Goal: Task Accomplishment & Management: Manage account settings

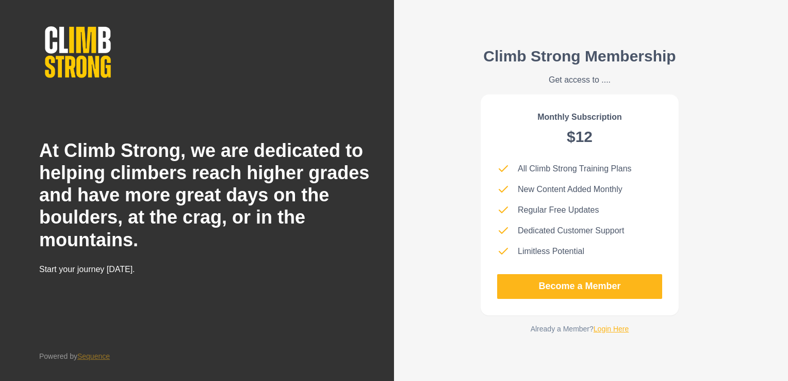
click at [606, 331] on link "Login Here" at bounding box center [612, 328] width 36 height 8
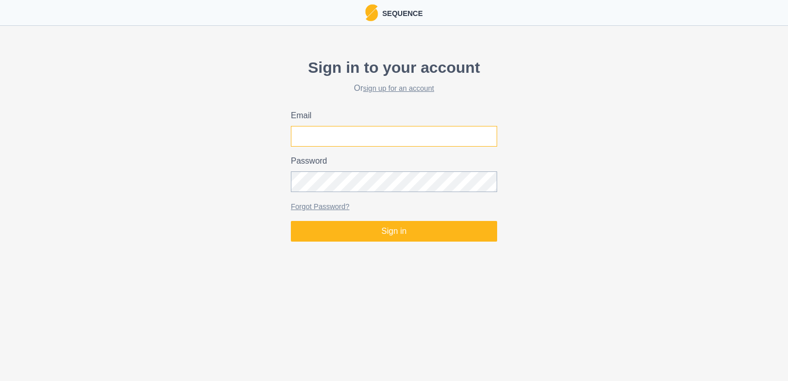
click at [324, 141] on input "Email" at bounding box center [394, 136] width 206 height 21
type input "[DOMAIN_NAME][EMAIL_ADDRESS][DOMAIN_NAME]"
click at [291, 221] on button "Sign in" at bounding box center [394, 231] width 206 height 21
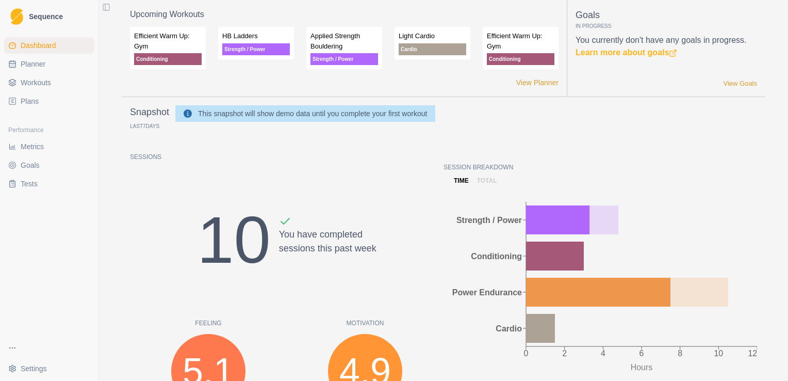
click at [42, 80] on span "Workouts" at bounding box center [36, 82] width 30 height 10
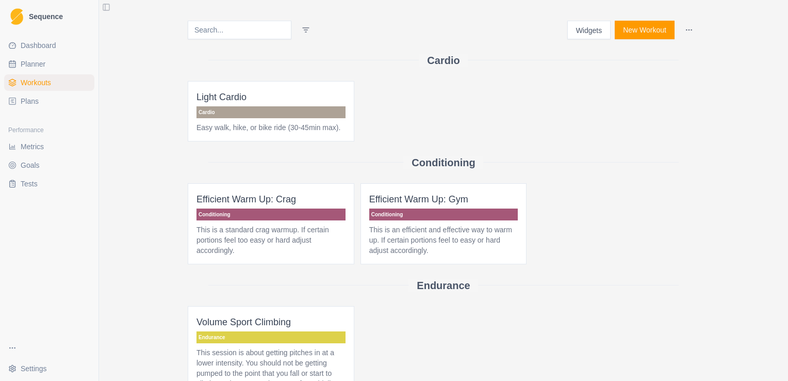
click at [23, 104] on span "Plans" at bounding box center [30, 101] width 18 height 10
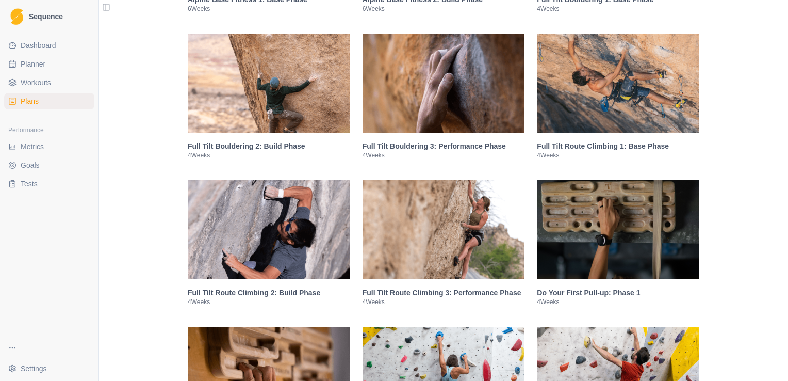
scroll to position [877, 0]
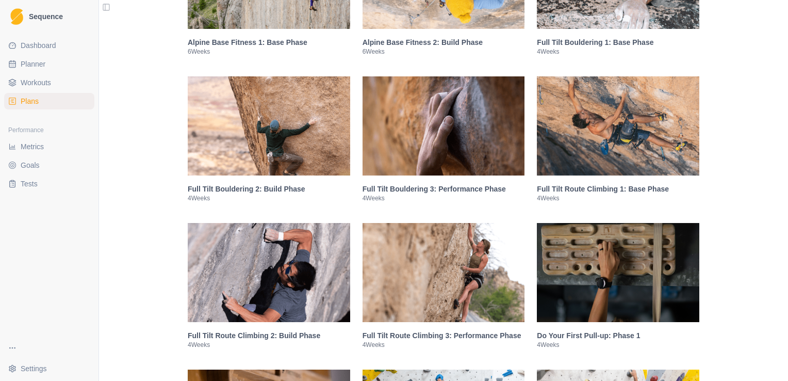
click at [590, 308] on img at bounding box center [618, 272] width 162 height 99
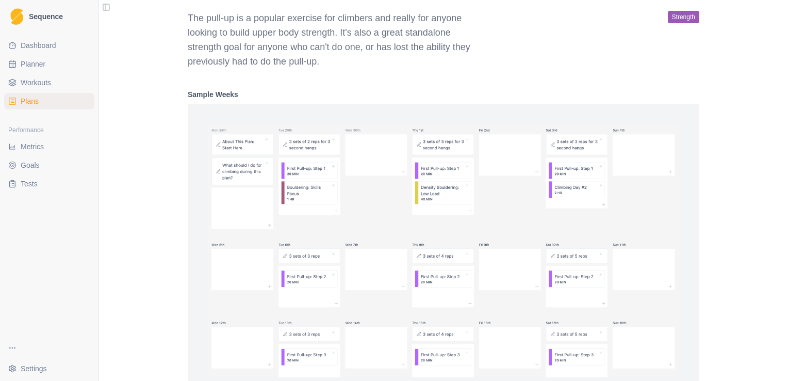
scroll to position [1916, 0]
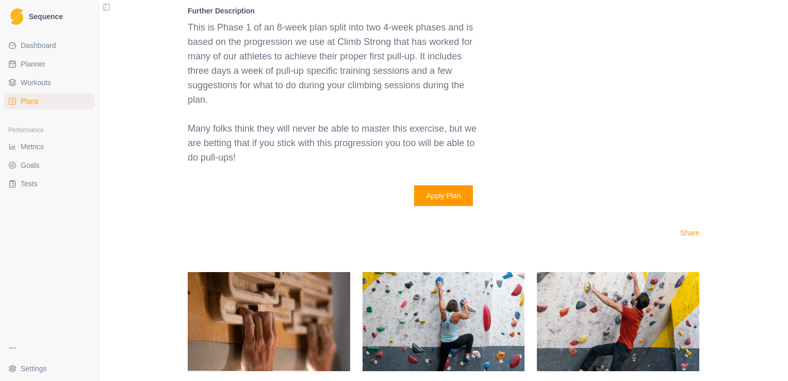
click at [453, 197] on button "Apply Plan" at bounding box center [443, 195] width 59 height 21
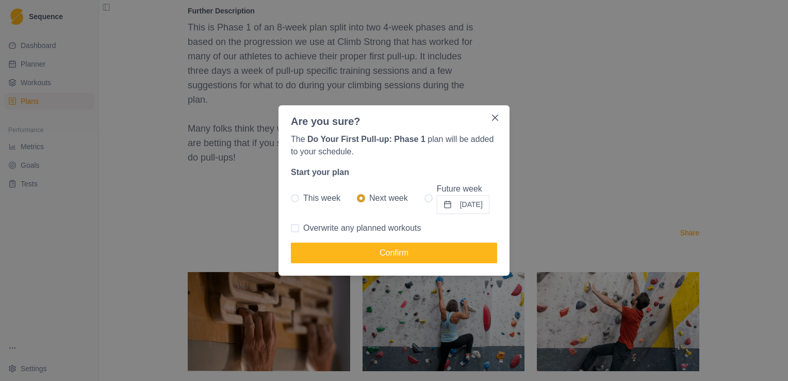
click at [294, 202] on span at bounding box center [295, 198] width 8 height 8
click at [291, 199] on input "This week" at bounding box center [290, 198] width 1 height 1
radio input "true"
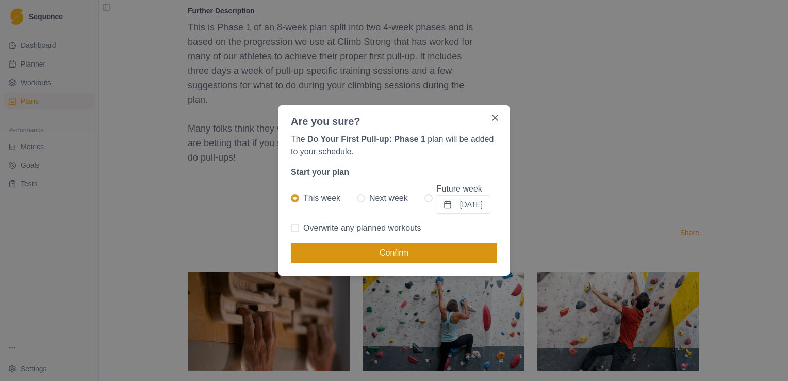
click at [380, 253] on button "Confirm" at bounding box center [394, 252] width 206 height 21
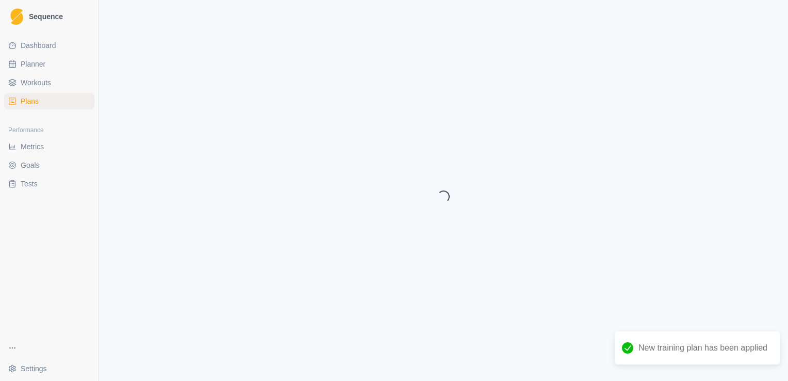
select select "month"
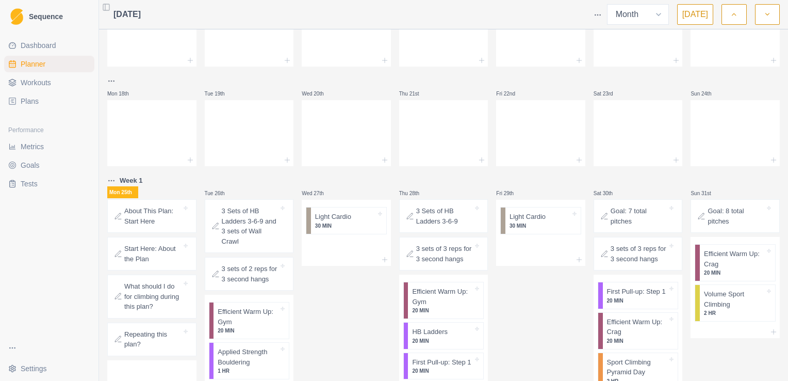
scroll to position [361, 0]
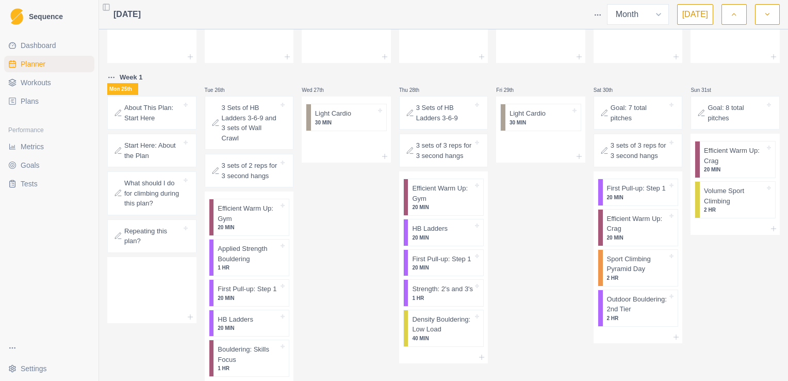
click at [147, 122] on p "About This Plan: Start Here" at bounding box center [152, 113] width 57 height 20
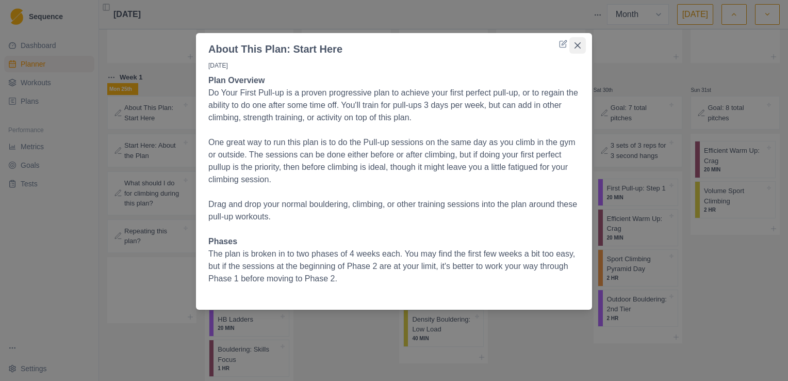
click at [575, 47] on icon "Close" at bounding box center [577, 45] width 6 height 6
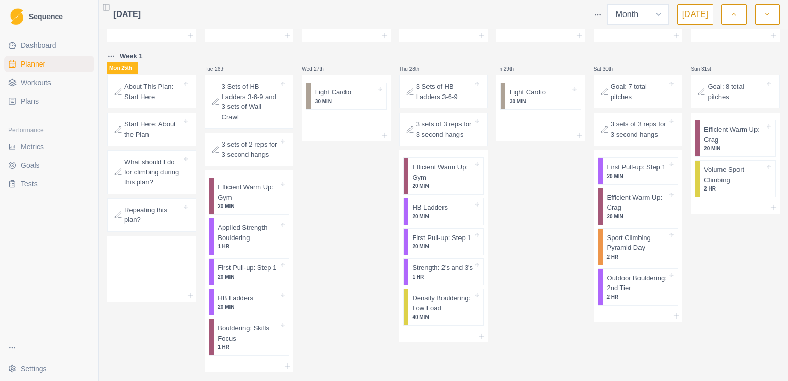
scroll to position [400, 0]
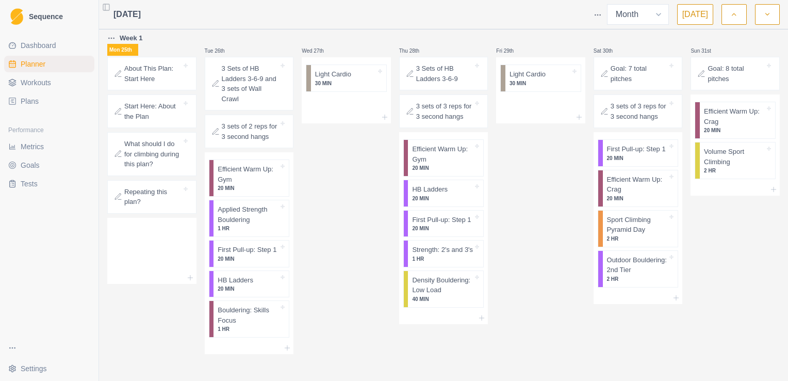
click at [149, 79] on p "About This Plan: Start Here" at bounding box center [152, 73] width 57 height 20
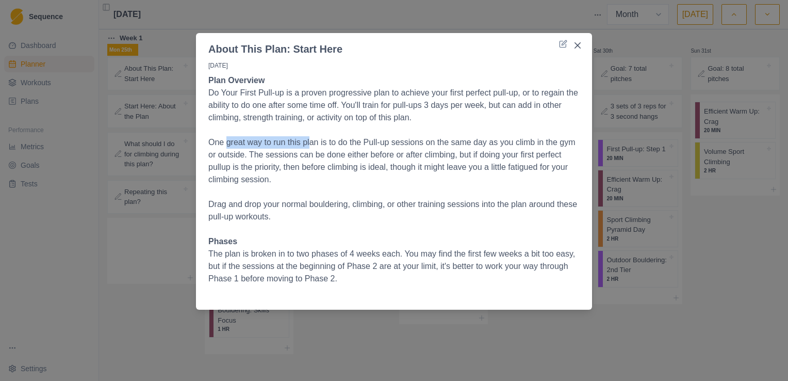
drag, startPoint x: 226, startPoint y: 144, endPoint x: 310, endPoint y: 145, distance: 84.1
click at [310, 145] on p "One great way to run this plan is to do the Pull-up sessions on the same day as…" at bounding box center [393, 161] width 371 height 50
click at [385, 179] on p "One great way to run this plan is to do the Pull-up sessions on the same day as…" at bounding box center [393, 161] width 371 height 50
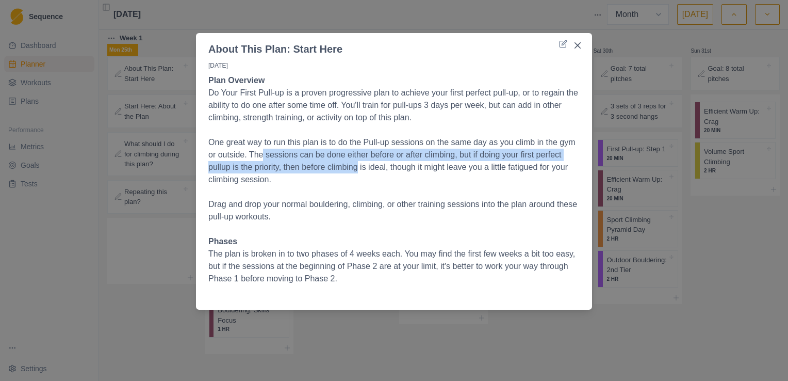
drag, startPoint x: 262, startPoint y: 157, endPoint x: 359, endPoint y: 161, distance: 97.5
click at [359, 161] on p "One great way to run this plan is to do the Pull-up sessions on the same day as…" at bounding box center [393, 161] width 371 height 50
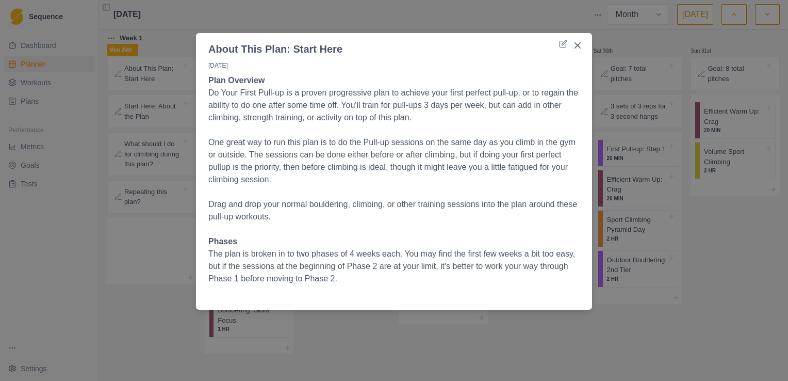
click at [405, 194] on p at bounding box center [393, 192] width 371 height 12
drag, startPoint x: 228, startPoint y: 168, endPoint x: 296, endPoint y: 171, distance: 68.1
click at [296, 171] on p "One great way to run this plan is to do the Pull-up sessions on the same day as…" at bounding box center [393, 161] width 371 height 50
click at [334, 190] on p at bounding box center [393, 192] width 371 height 12
drag, startPoint x: 233, startPoint y: 209, endPoint x: 291, endPoint y: 207, distance: 57.8
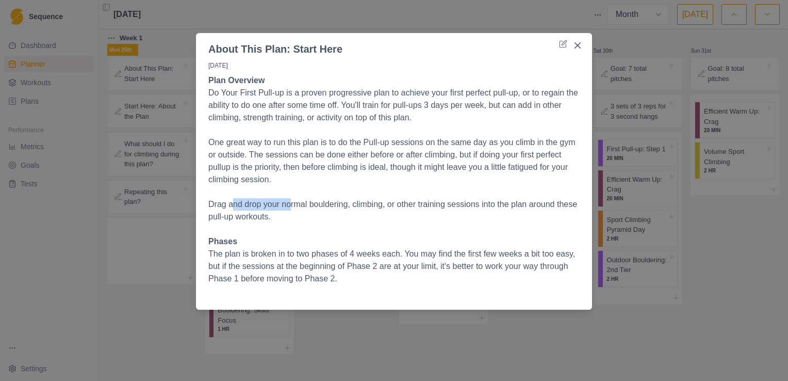
click at [291, 207] on p "Drag and drop your normal bouldering, climbing, or other training sessions into…" at bounding box center [393, 210] width 371 height 25
click at [356, 217] on p "Drag and drop your normal bouldering, climbing, or other training sessions into…" at bounding box center [393, 210] width 371 height 25
click at [574, 42] on icon "Close" at bounding box center [577, 45] width 6 height 6
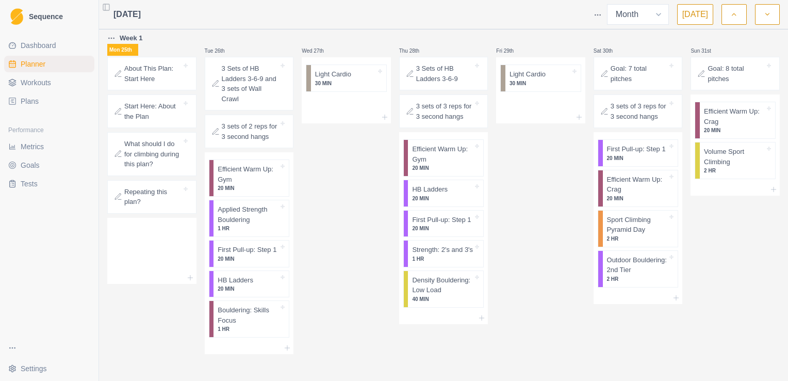
click at [144, 112] on p "Start Here: About the Plan" at bounding box center [152, 111] width 57 height 20
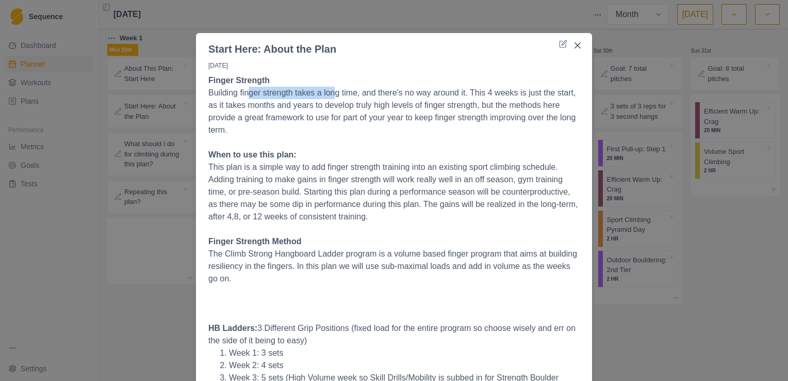
drag, startPoint x: 255, startPoint y: 92, endPoint x: 332, endPoint y: 93, distance: 76.8
click at [332, 93] on p "Building finger strength takes a long time, and there's no way around it. This …" at bounding box center [393, 112] width 371 height 50
click at [386, 154] on p "When to use this plan:" at bounding box center [393, 155] width 371 height 12
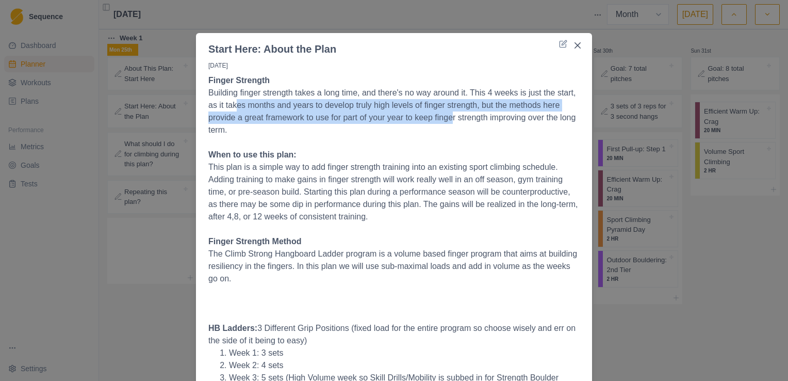
drag, startPoint x: 258, startPoint y: 106, endPoint x: 451, endPoint y: 111, distance: 192.9
click at [451, 111] on p "Building finger strength takes a long time, and there's no way around it. This …" at bounding box center [393, 112] width 371 height 50
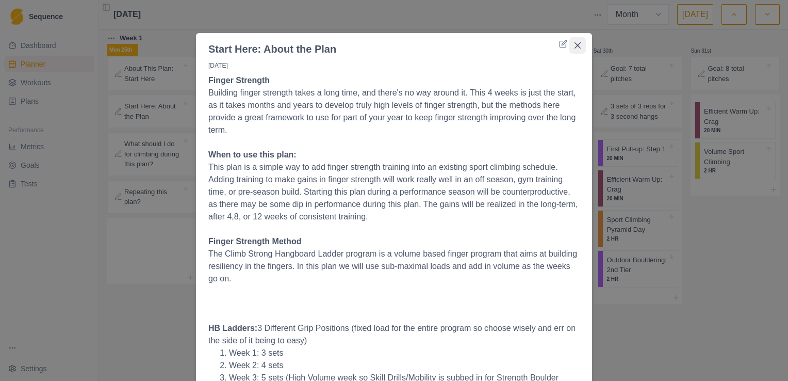
drag, startPoint x: 458, startPoint y: 143, endPoint x: 566, endPoint y: 38, distance: 151.0
click at [458, 143] on p at bounding box center [393, 142] width 371 height 12
click at [573, 50] on button "Close" at bounding box center [577, 45] width 17 height 17
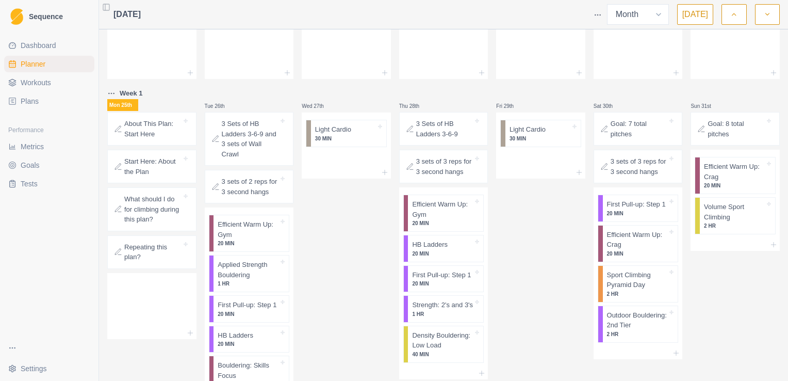
scroll to position [349, 0]
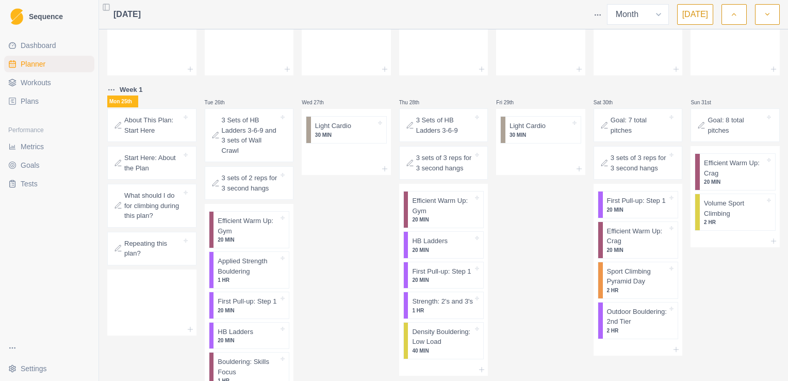
click at [149, 205] on p "What should I do for climbing during this plan?" at bounding box center [152, 205] width 57 height 30
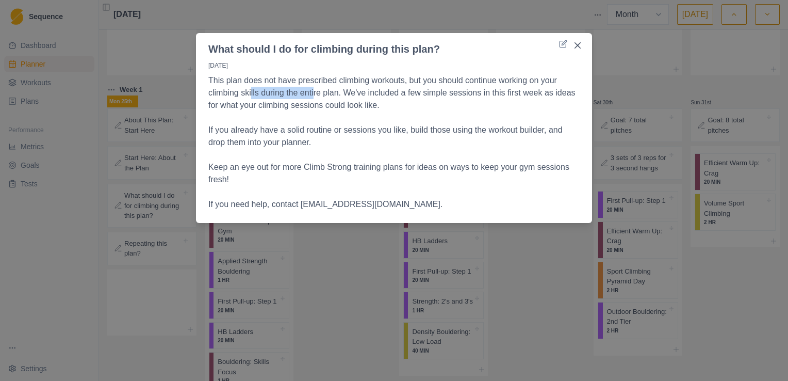
drag, startPoint x: 252, startPoint y: 93, endPoint x: 316, endPoint y: 89, distance: 63.6
click at [316, 89] on p "This plan does not have prescribed climbing workouts, but you should continue w…" at bounding box center [393, 92] width 371 height 37
click at [396, 106] on p "This plan does not have prescribed climbing workouts, but you should continue w…" at bounding box center [393, 92] width 371 height 37
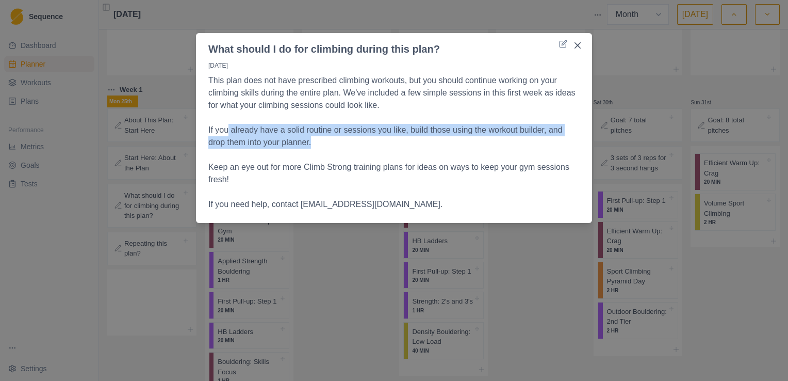
drag, startPoint x: 227, startPoint y: 133, endPoint x: 378, endPoint y: 141, distance: 151.8
click at [378, 141] on p "If you already have a solid routine or sessions you like, build those using the…" at bounding box center [393, 136] width 371 height 25
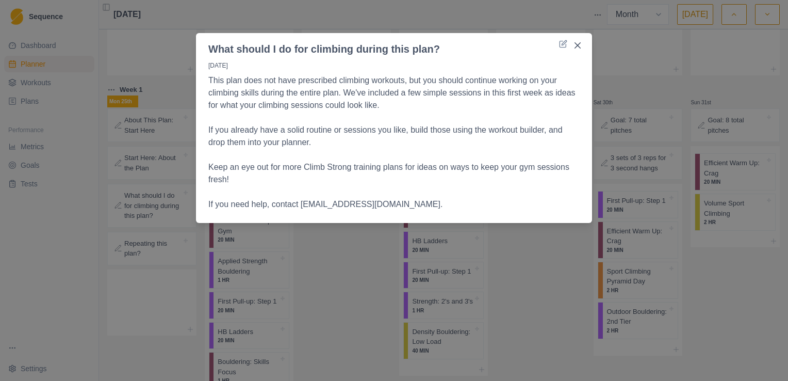
click at [397, 149] on p at bounding box center [393, 155] width 371 height 12
click at [577, 45] on icon "Close" at bounding box center [577, 45] width 6 height 6
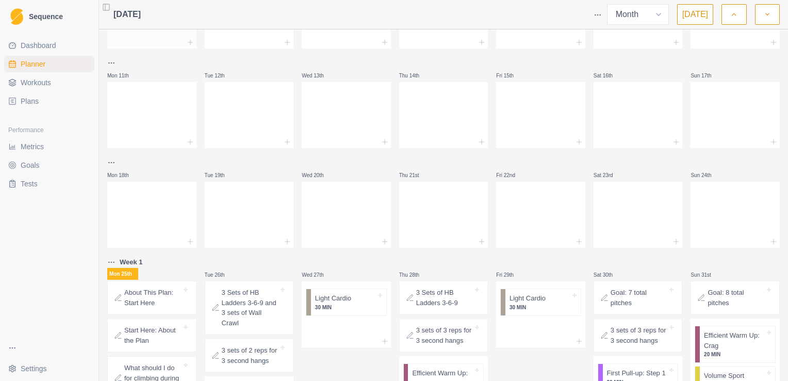
scroll to position [400, 0]
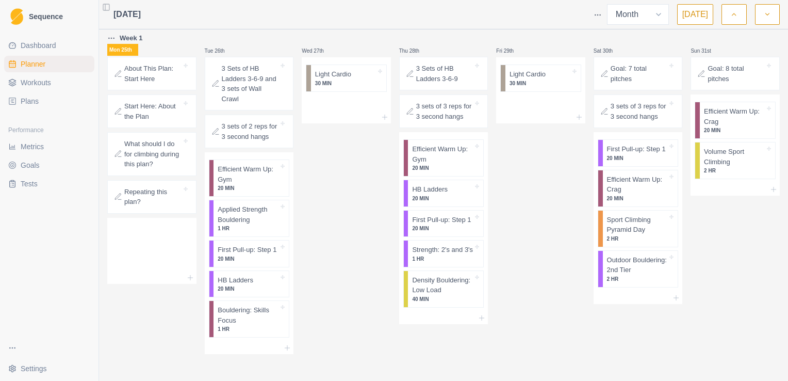
click at [43, 106] on link "Plans" at bounding box center [49, 101] width 90 height 17
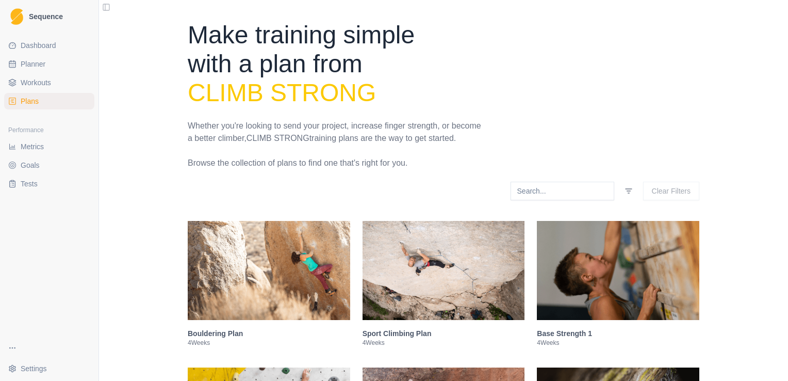
click at [36, 88] on link "Workouts" at bounding box center [49, 82] width 90 height 17
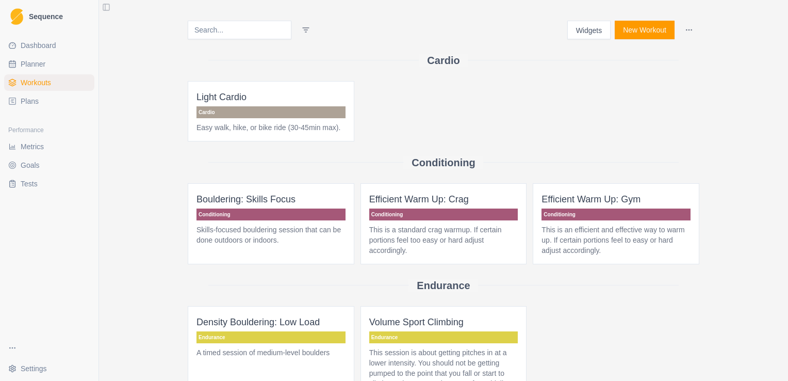
click at [39, 67] on span "Planner" at bounding box center [33, 64] width 25 height 10
select select "month"
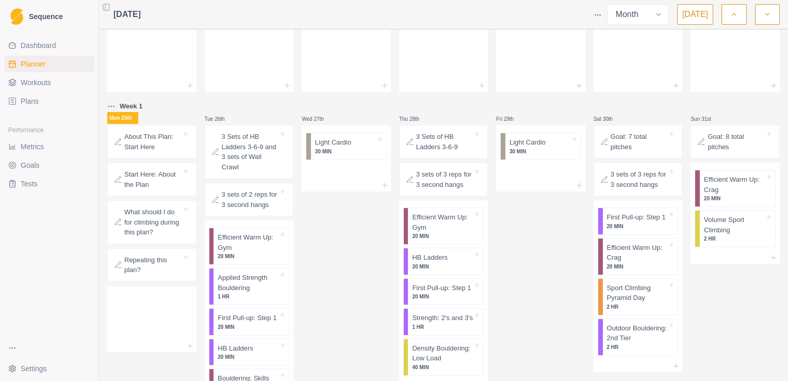
scroll to position [400, 0]
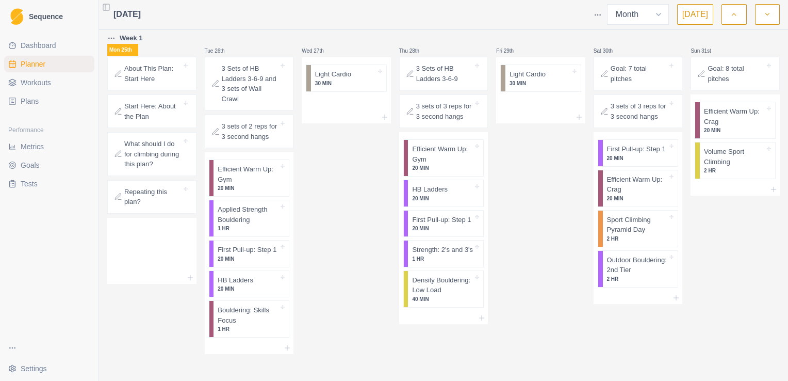
click at [37, 43] on span "Dashboard" at bounding box center [39, 45] width 36 height 10
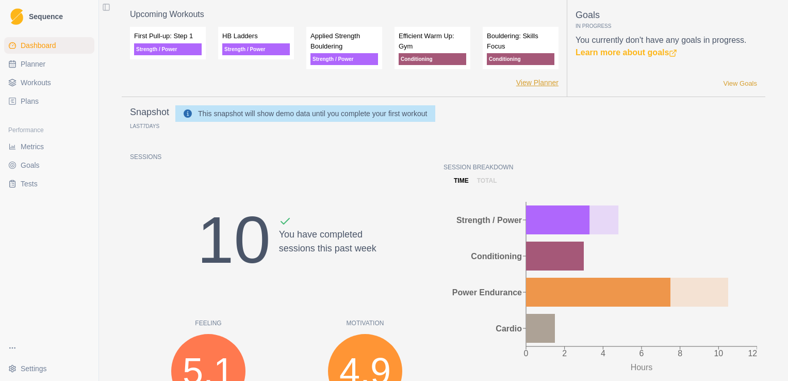
click at [542, 80] on link "View Planner" at bounding box center [537, 82] width 42 height 11
select select "month"
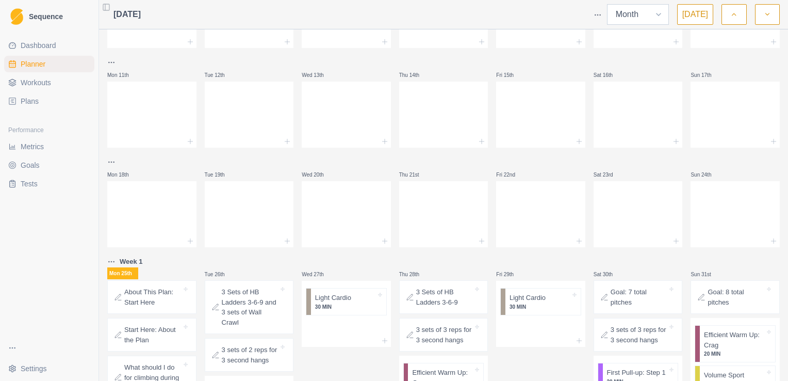
scroll to position [206, 0]
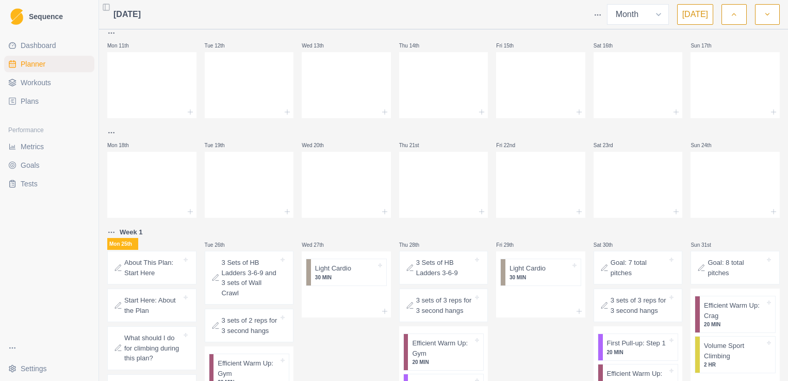
click at [602, 13] on html "Sequence Dashboard Planner Workouts Plans Performance Metrics Goals Tests Setti…" at bounding box center [394, 190] width 788 height 381
click at [454, 18] on html "Sequence Dashboard Planner Workouts Plans Performance Metrics Goals Tests Setti…" at bounding box center [394, 190] width 788 height 381
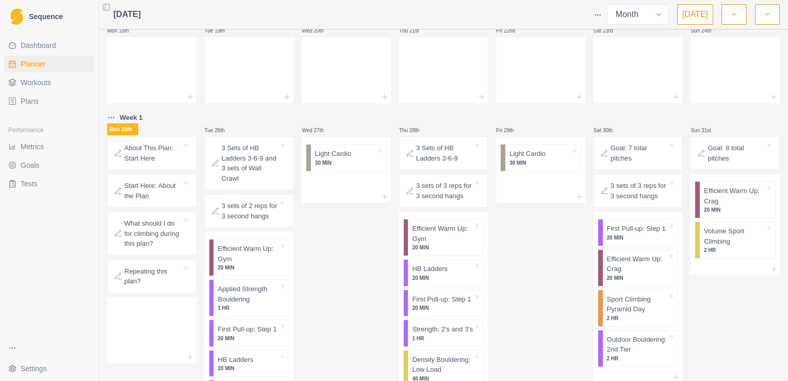
scroll to position [400, 0]
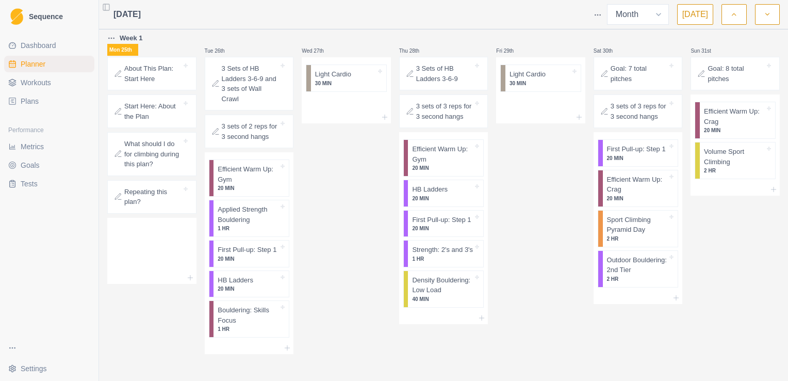
click at [163, 117] on p "Start Here: About the Plan" at bounding box center [152, 111] width 57 height 20
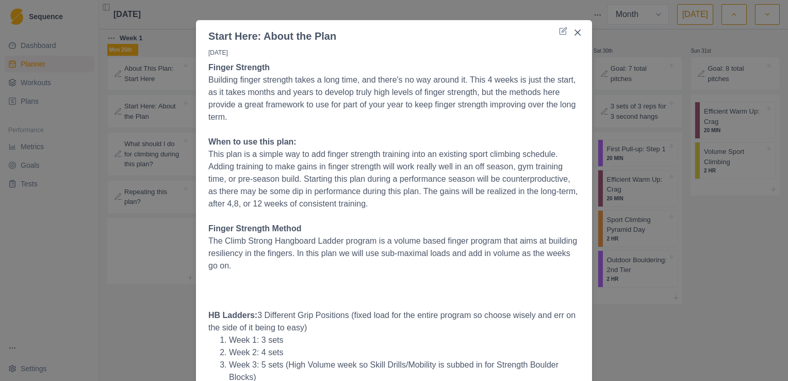
scroll to position [0, 0]
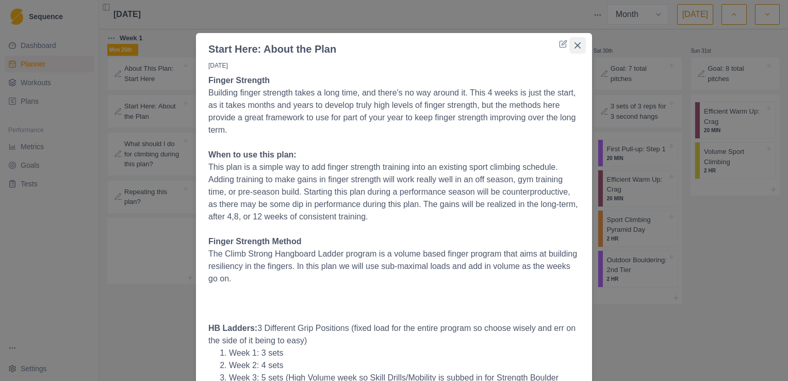
click at [569, 45] on button "Close" at bounding box center [577, 45] width 17 height 17
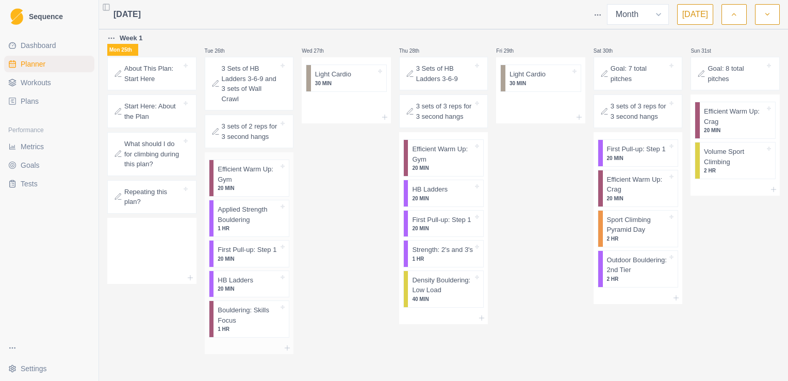
click at [249, 252] on p "First Pull-up: Step 1" at bounding box center [247, 249] width 59 height 10
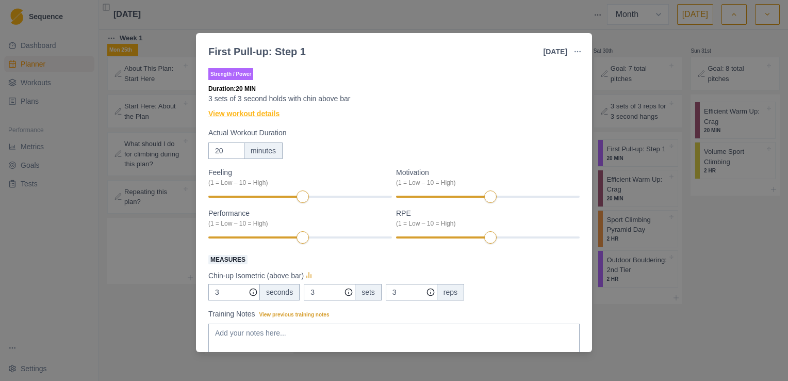
click at [252, 114] on link "View workout details" at bounding box center [243, 113] width 71 height 11
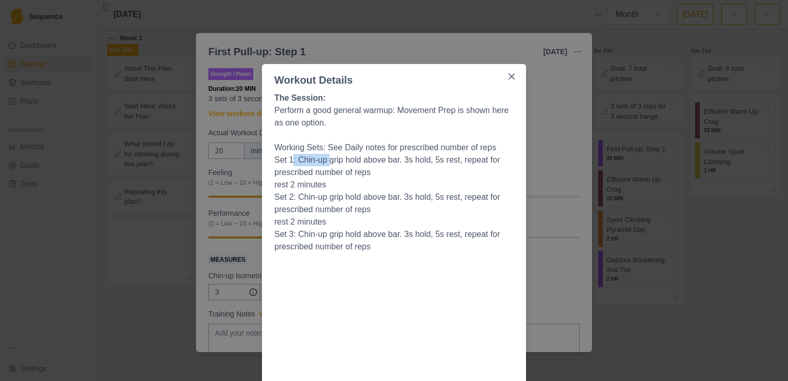
drag, startPoint x: 293, startPoint y: 159, endPoint x: 326, endPoint y: 161, distance: 33.1
click at [326, 161] on p "Set 1: Chin-up grip hold above bar. 3s hold, 5s rest, repeat for prescribed num…" at bounding box center [393, 166] width 239 height 25
click at [393, 174] on p "Set 1: Chin-up grip hold above bar. 3s hold, 5s rest, repeat for prescribed num…" at bounding box center [393, 166] width 239 height 25
click at [508, 75] on icon "Close" at bounding box center [511, 76] width 6 height 6
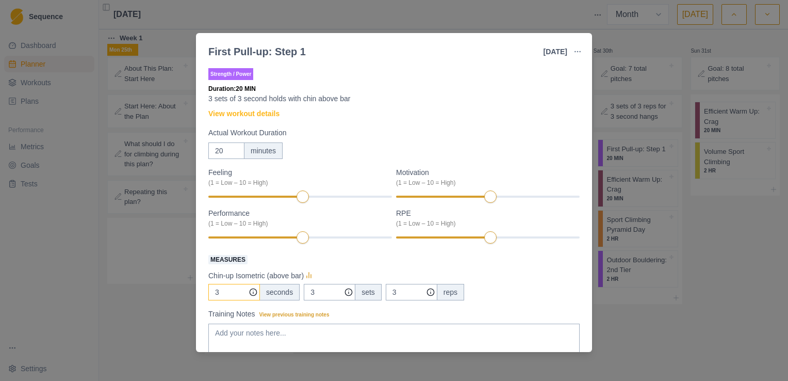
click at [225, 294] on input "3" at bounding box center [234, 292] width 52 height 17
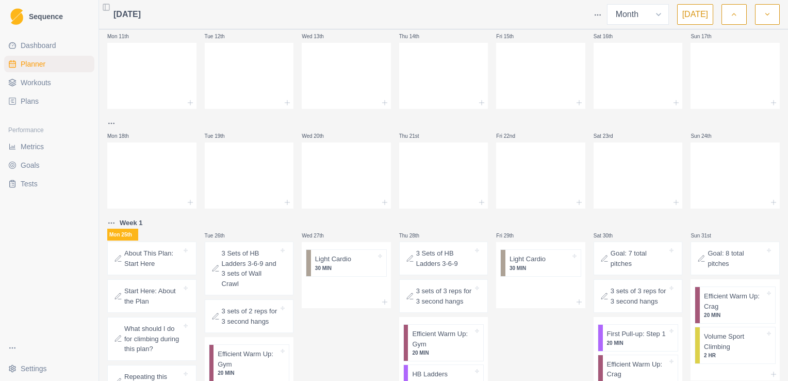
scroll to position [349, 0]
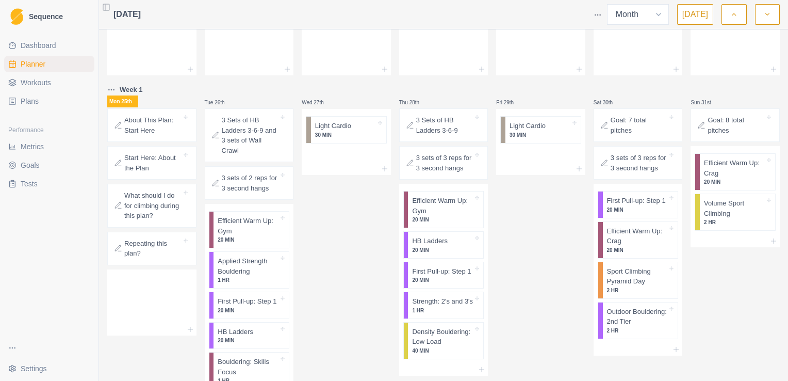
click at [184, 126] on div "About This Plan: Start Here" at bounding box center [152, 125] width 80 height 24
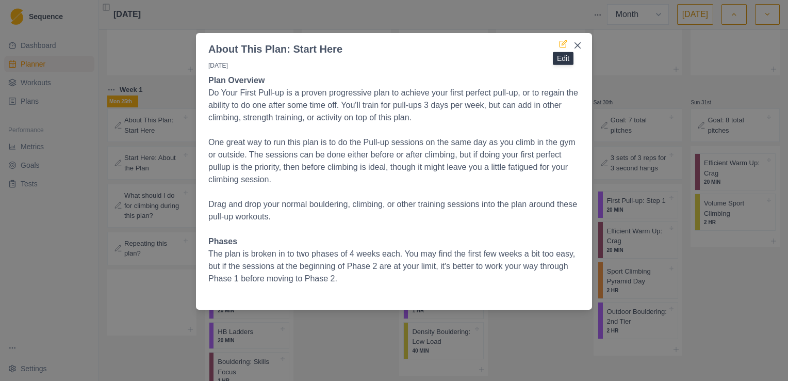
click at [564, 46] on icon at bounding box center [563, 44] width 8 height 8
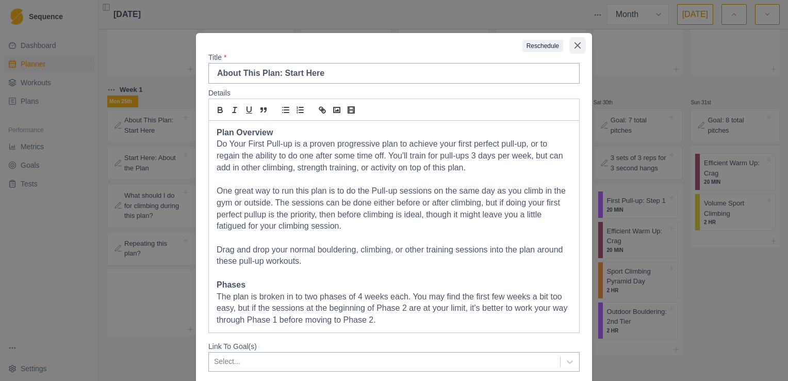
click at [574, 43] on icon "Close" at bounding box center [577, 45] width 6 height 6
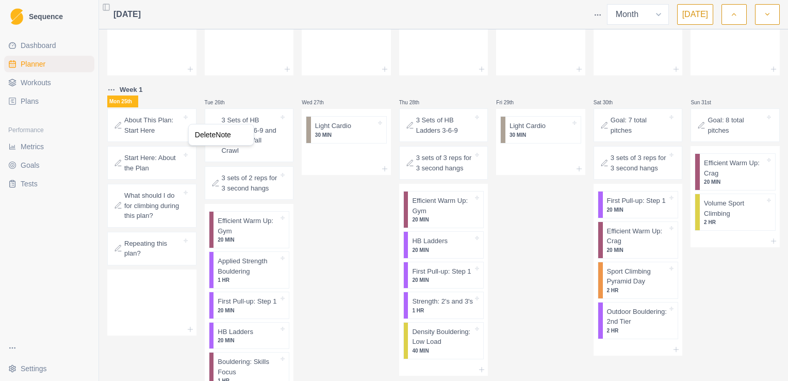
click at [194, 88] on html "Sequence Dashboard Planner Workouts Plans Performance Metrics Goals Tests Setti…" at bounding box center [394, 190] width 788 height 381
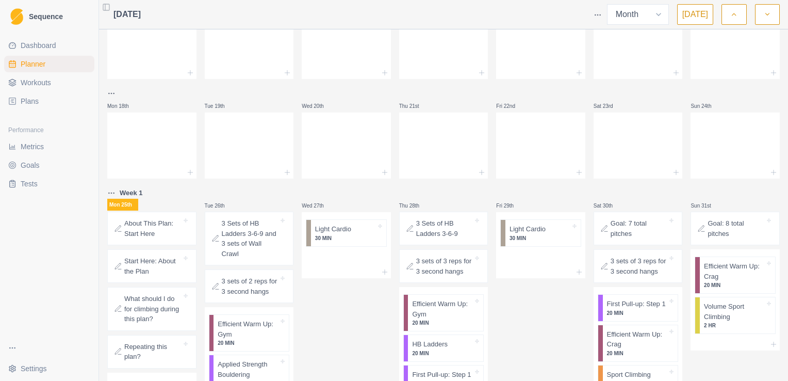
click at [44, 48] on span "Dashboard" at bounding box center [39, 45] width 36 height 10
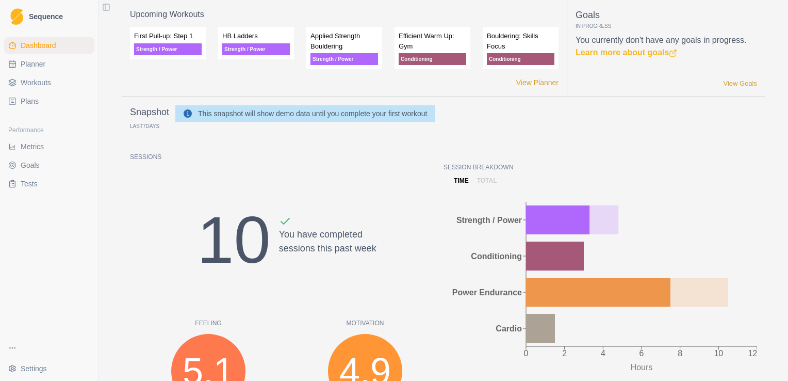
click at [14, 349] on html "Sequence Dashboard Planner Workouts Plans Performance Metrics Goals Tests Setti…" at bounding box center [394, 190] width 788 height 381
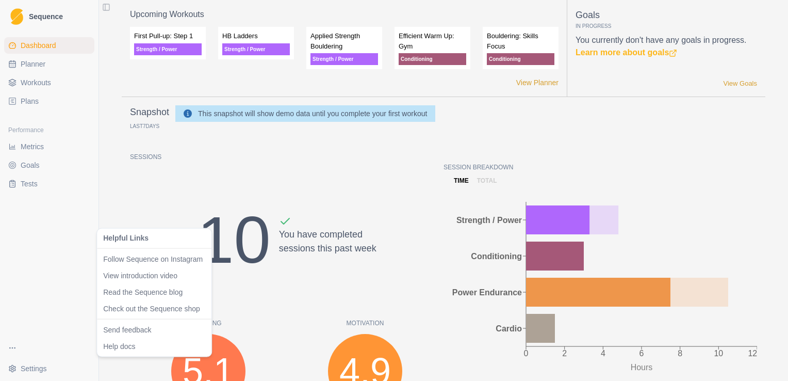
click at [29, 296] on html "Sequence Dashboard Planner Workouts Plans Performance Metrics Goals Tests Setti…" at bounding box center [394, 190] width 788 height 381
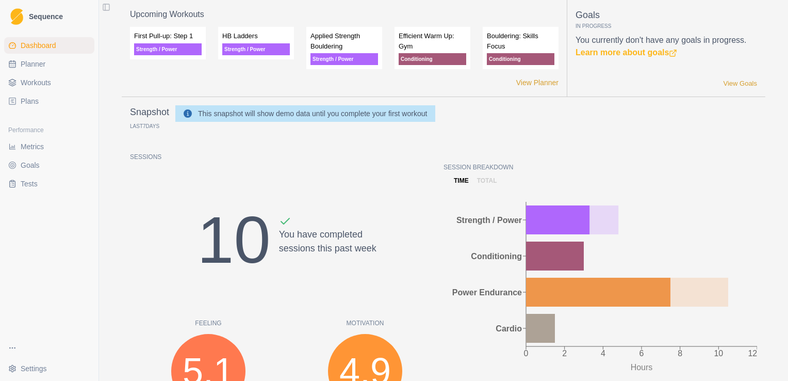
click at [20, 367] on html "Sequence Dashboard Planner Workouts Plans Performance Metrics Goals Tests Setti…" at bounding box center [394, 190] width 788 height 381
click at [63, 286] on html "Sequence Dashboard Planner Workouts Plans Performance Metrics Goals Tests Setti…" at bounding box center [394, 190] width 788 height 381
click at [31, 104] on span "Plans" at bounding box center [30, 101] width 18 height 10
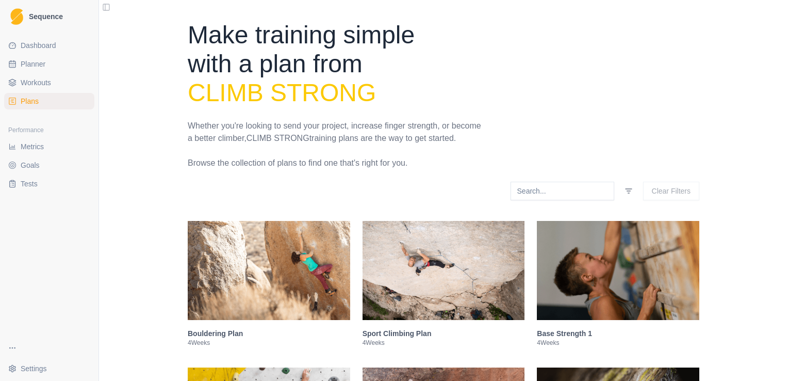
click at [37, 86] on span "Workouts" at bounding box center [36, 82] width 30 height 10
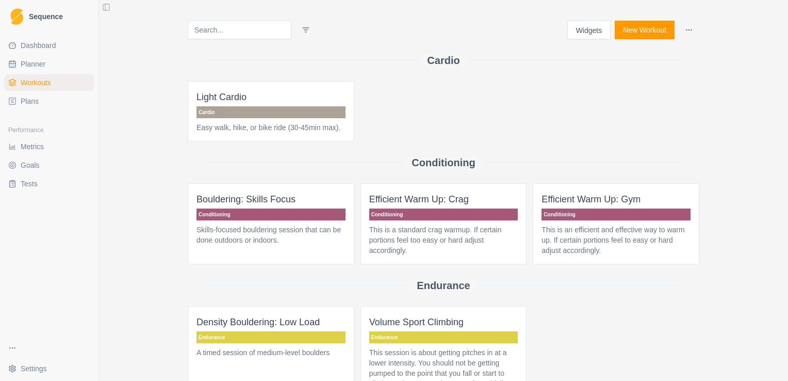
click at [52, 100] on link "Plans" at bounding box center [49, 101] width 90 height 17
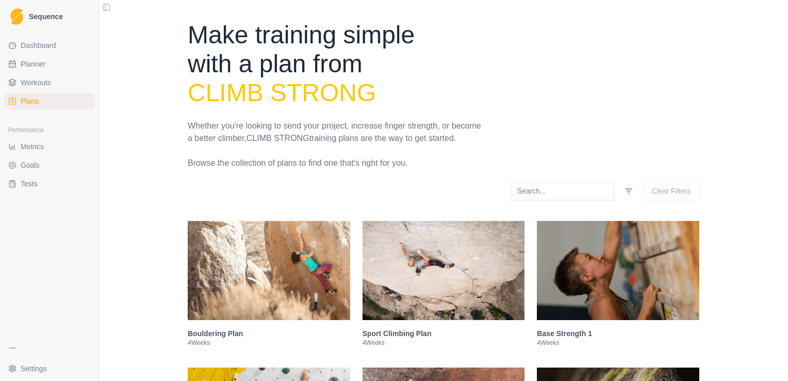
click at [35, 79] on span "Workouts" at bounding box center [36, 82] width 30 height 10
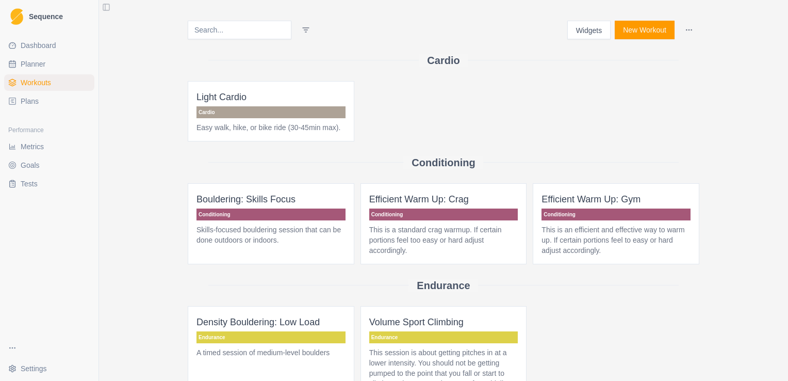
click at [35, 67] on span "Planner" at bounding box center [33, 64] width 25 height 10
select select "month"
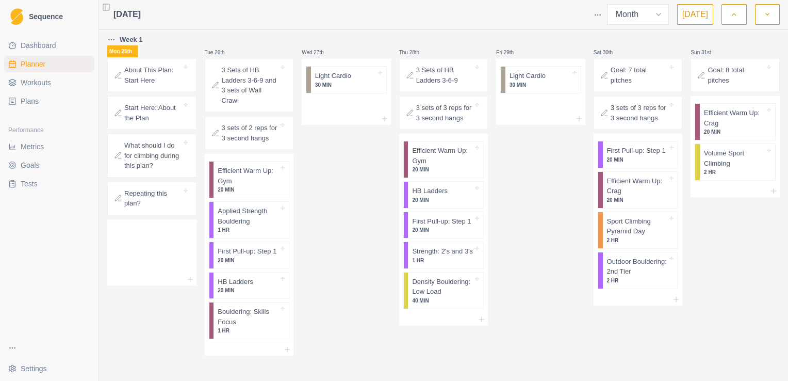
scroll to position [400, 0]
click at [637, 158] on p "20 MIN" at bounding box center [637, 158] width 61 height 8
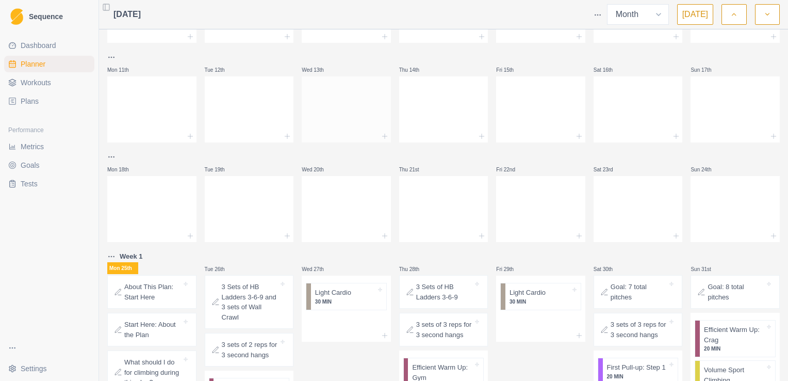
scroll to position [297, 0]
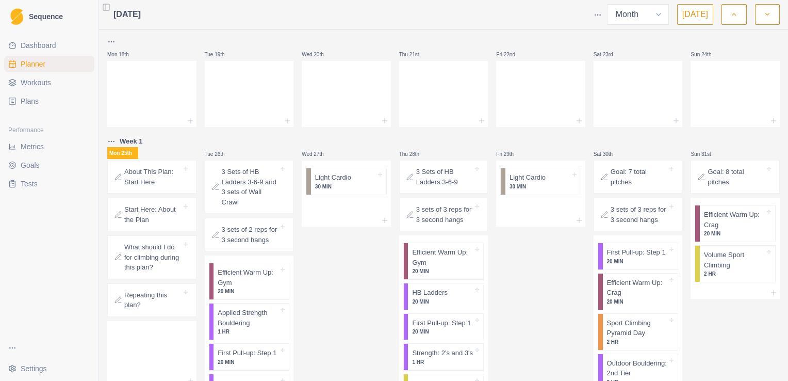
click at [163, 222] on p "Start Here: About the Plan" at bounding box center [152, 214] width 57 height 20
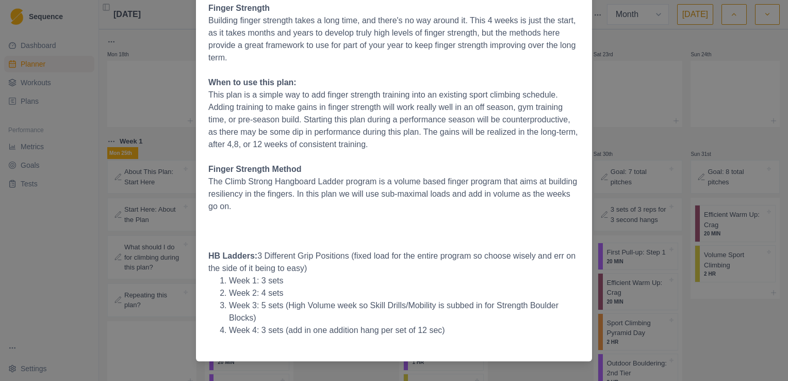
scroll to position [85, 0]
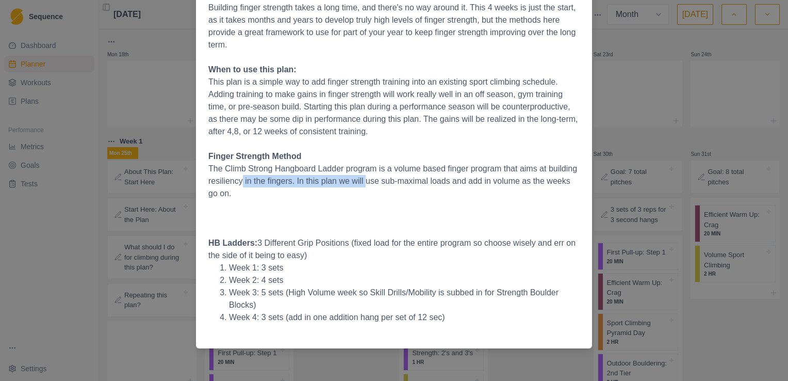
drag, startPoint x: 238, startPoint y: 179, endPoint x: 363, endPoint y: 183, distance: 124.8
click at [363, 183] on p "The Climb Strong Hangboard Ladder program is a volume based finger program that…" at bounding box center [393, 180] width 371 height 37
click at [385, 217] on p at bounding box center [393, 218] width 371 height 12
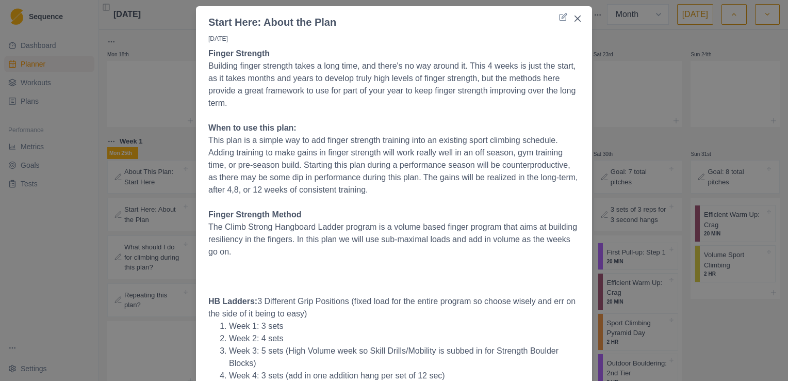
scroll to position [0, 0]
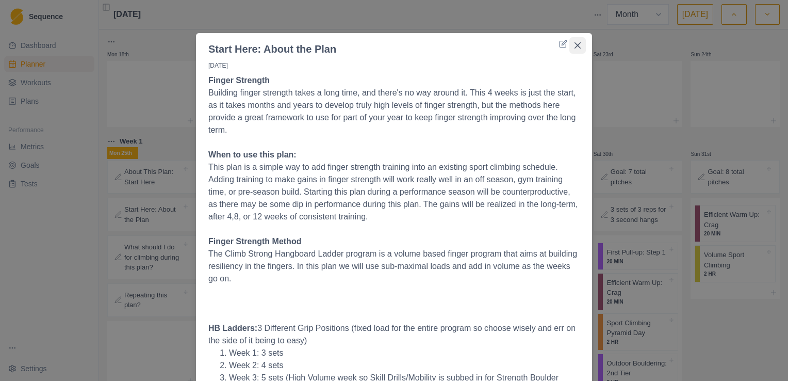
click at [574, 42] on icon "Close" at bounding box center [577, 45] width 6 height 6
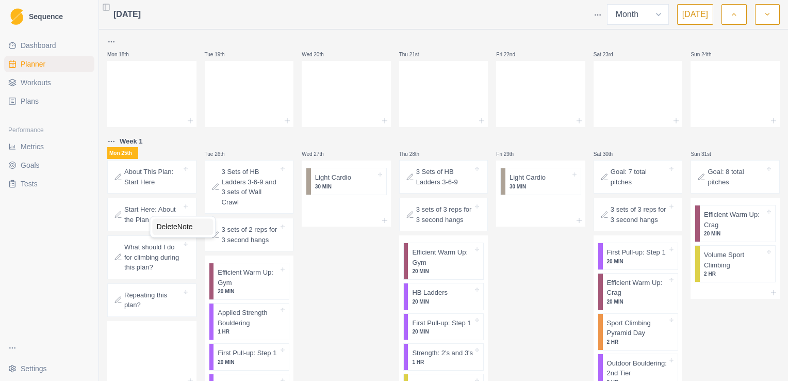
click at [159, 228] on div "Delete Note" at bounding box center [182, 226] width 61 height 17
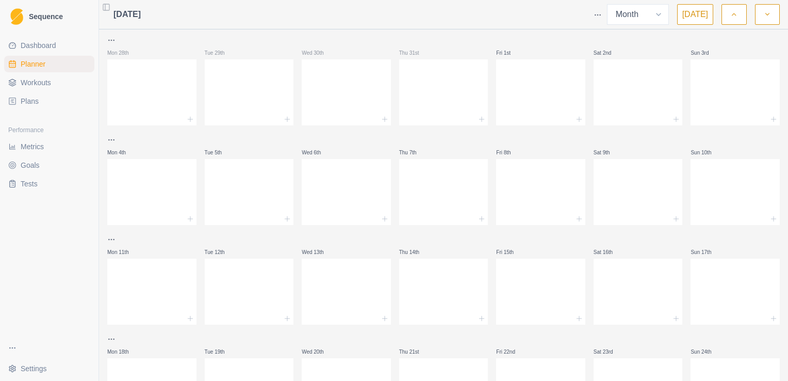
click at [32, 102] on span "Plans" at bounding box center [30, 101] width 18 height 10
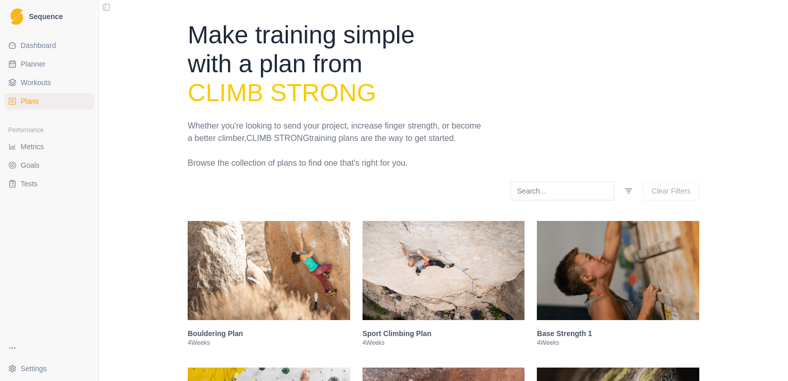
click at [269, 292] on img at bounding box center [269, 270] width 162 height 99
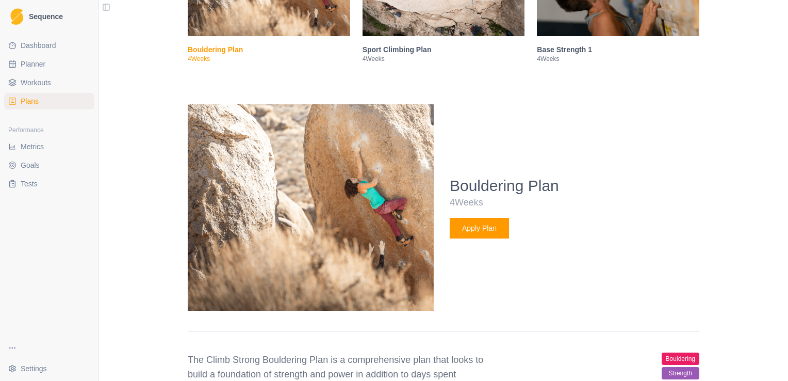
scroll to position [367, 0]
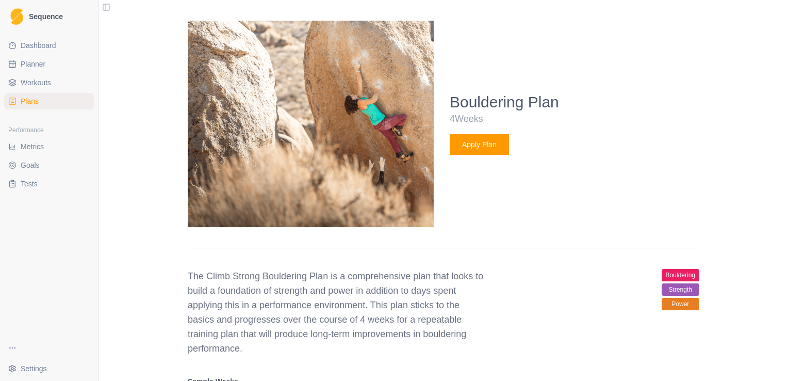
click at [456, 151] on button "Apply Plan" at bounding box center [479, 144] width 59 height 21
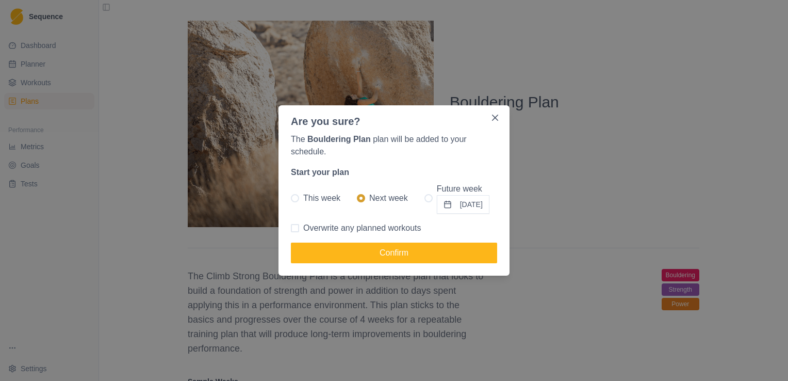
click at [350, 232] on span "Overwrite any planned workouts" at bounding box center [362, 228] width 118 height 12
click at [291, 228] on input "Overwrite any planned workouts" at bounding box center [290, 228] width 1 height 1
checkbox input "true"
click at [311, 204] on span "This week" at bounding box center [321, 198] width 37 height 12
click at [291, 199] on input "This week" at bounding box center [290, 198] width 1 height 1
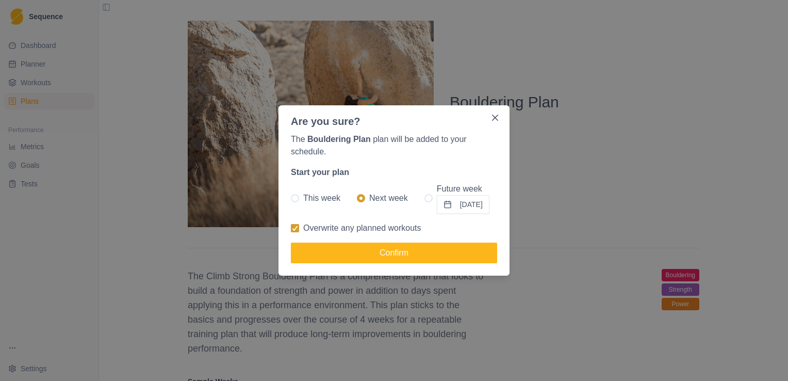
radio input "true"
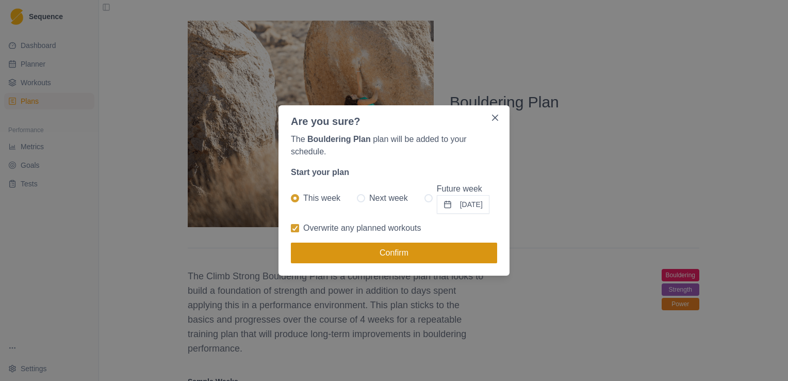
click at [388, 254] on button "Confirm" at bounding box center [394, 252] width 206 height 21
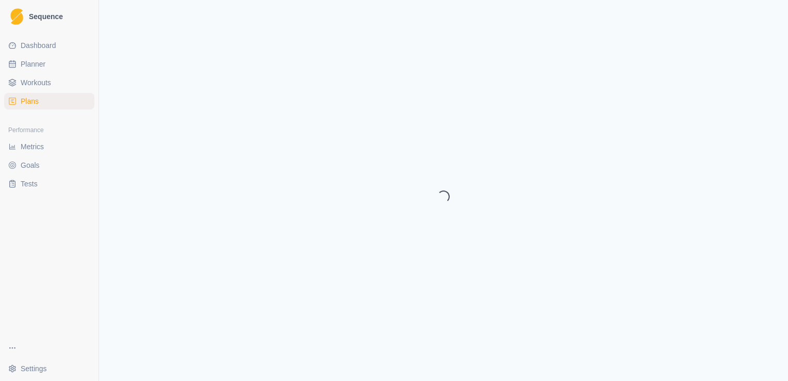
select select "month"
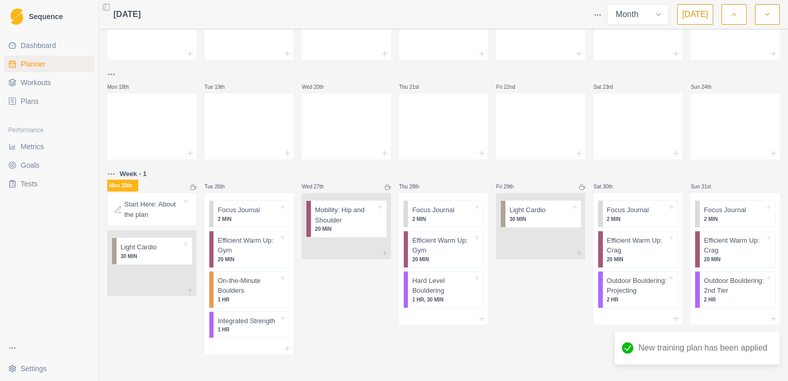
scroll to position [266, 0]
click at [47, 86] on span "Workouts" at bounding box center [36, 82] width 30 height 10
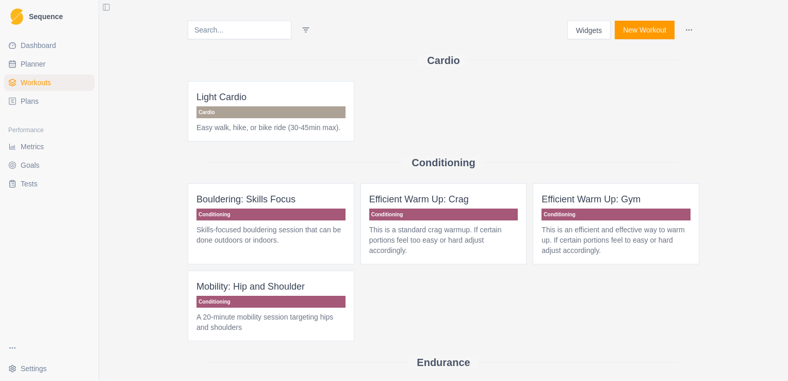
click at [32, 101] on span "Plans" at bounding box center [30, 101] width 18 height 10
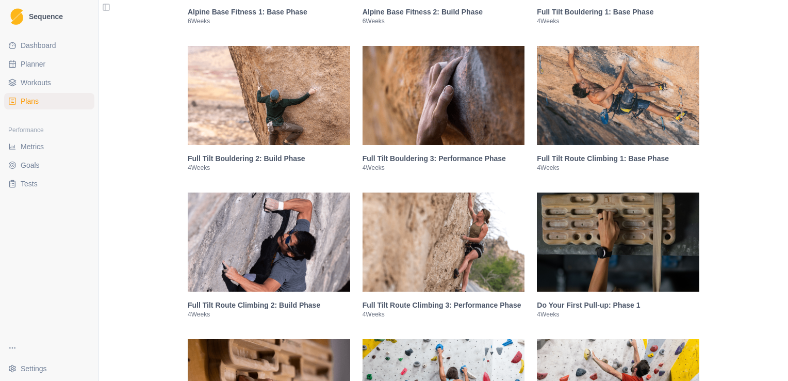
scroll to position [980, 0]
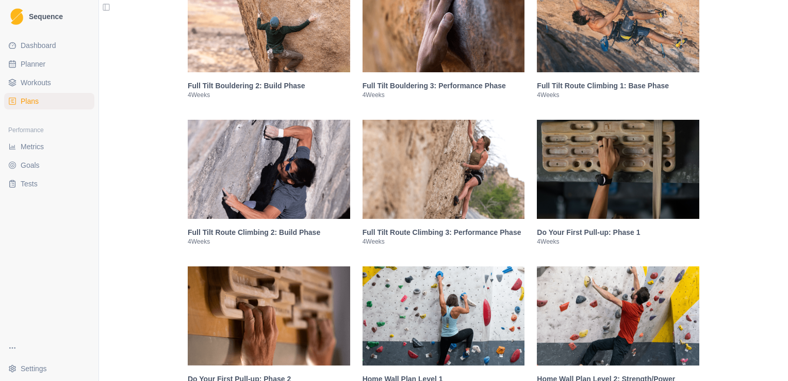
click at [627, 200] on img at bounding box center [618, 169] width 162 height 99
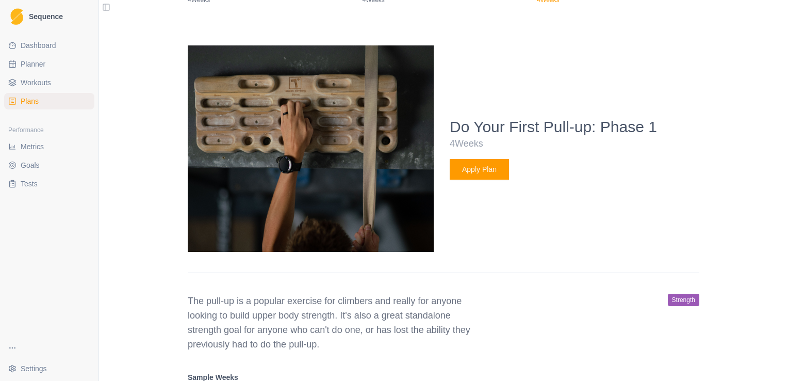
scroll to position [1246, 0]
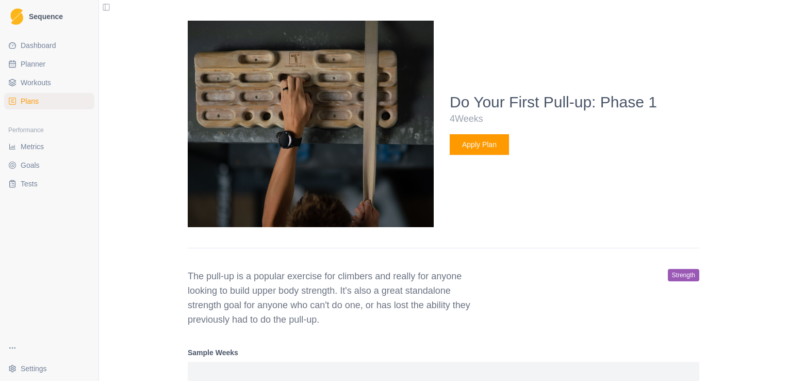
click at [482, 151] on button "Apply Plan" at bounding box center [479, 144] width 59 height 21
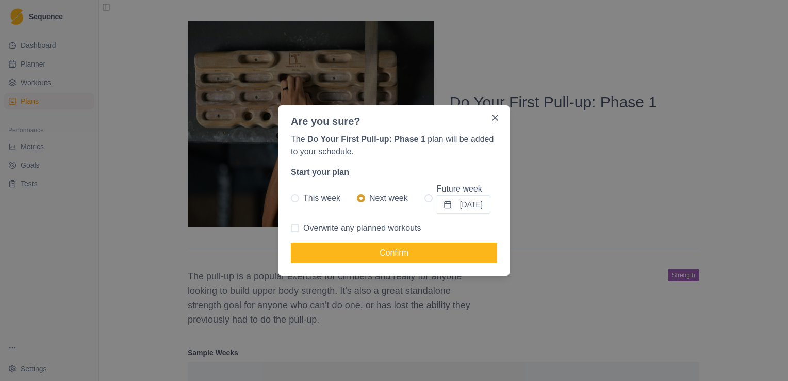
drag, startPoint x: 304, startPoint y: 199, endPoint x: 319, endPoint y: 222, distance: 27.6
click at [303, 199] on span "This week" at bounding box center [321, 198] width 37 height 12
click at [291, 199] on input "This week" at bounding box center [290, 198] width 1 height 1
radio input "true"
click at [386, 232] on span "Overwrite any planned workouts" at bounding box center [362, 228] width 118 height 12
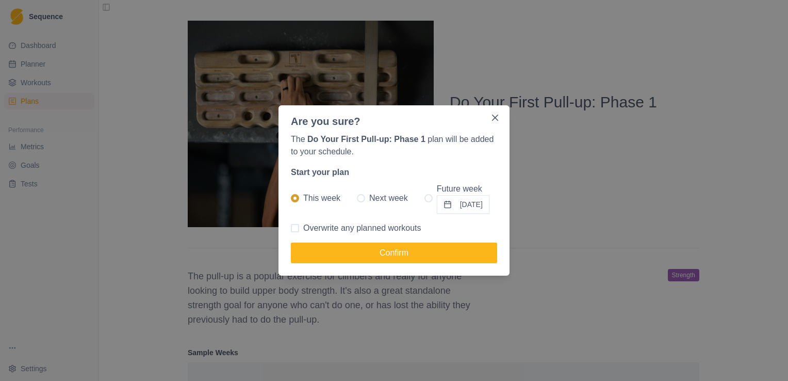
click at [291, 228] on input "Overwrite any planned workouts" at bounding box center [290, 228] width 1 height 1
checkbox input "true"
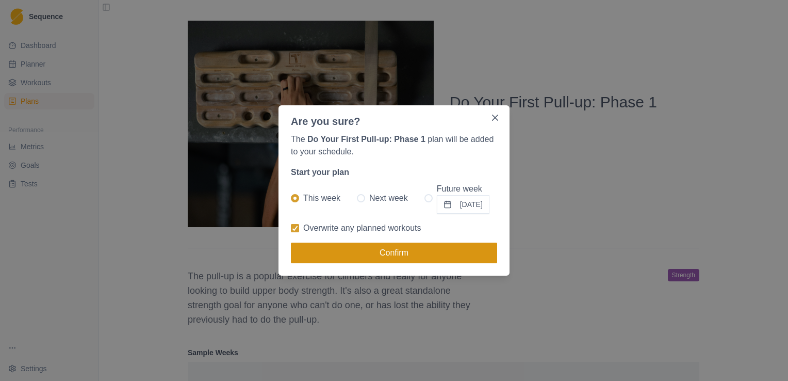
click at [386, 252] on button "Confirm" at bounding box center [394, 252] width 206 height 21
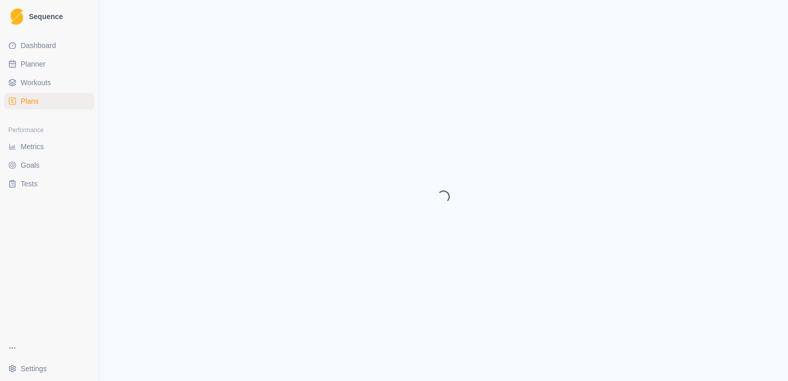
select select "month"
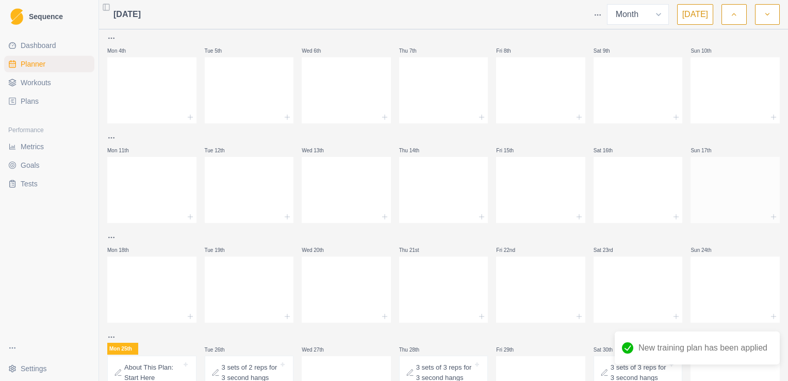
scroll to position [256, 0]
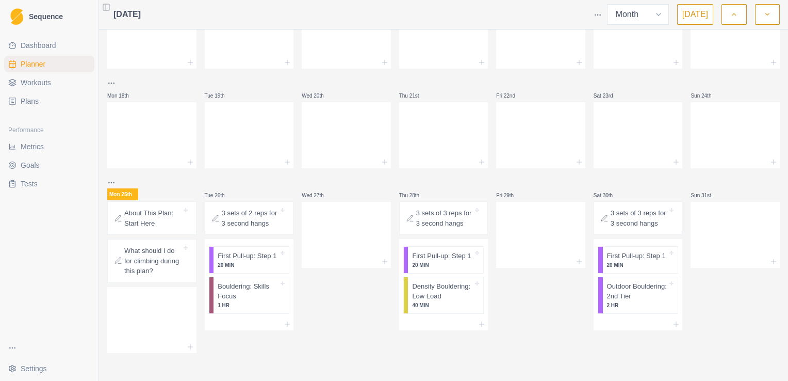
click at [142, 258] on p "What should I do for climbing during this plan?" at bounding box center [152, 260] width 57 height 30
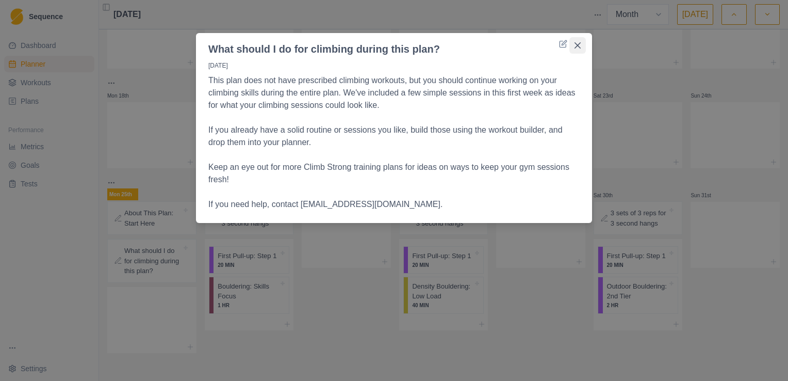
click at [579, 46] on icon "Close" at bounding box center [577, 45] width 6 height 6
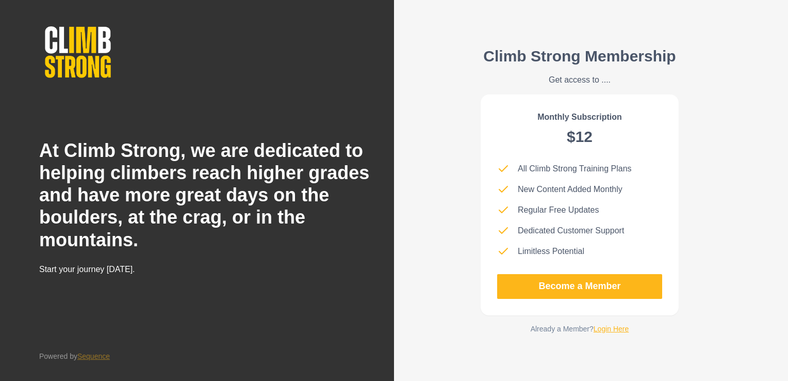
click at [627, 326] on link "Login Here" at bounding box center [612, 328] width 36 height 8
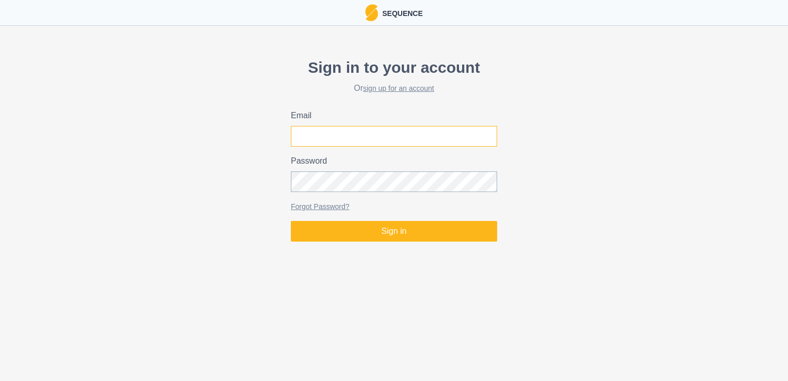
click at [335, 143] on input "Email" at bounding box center [394, 136] width 206 height 21
type input "[DOMAIN_NAME][EMAIL_ADDRESS][DOMAIN_NAME]"
click at [291, 221] on button "Sign in" at bounding box center [394, 231] width 206 height 21
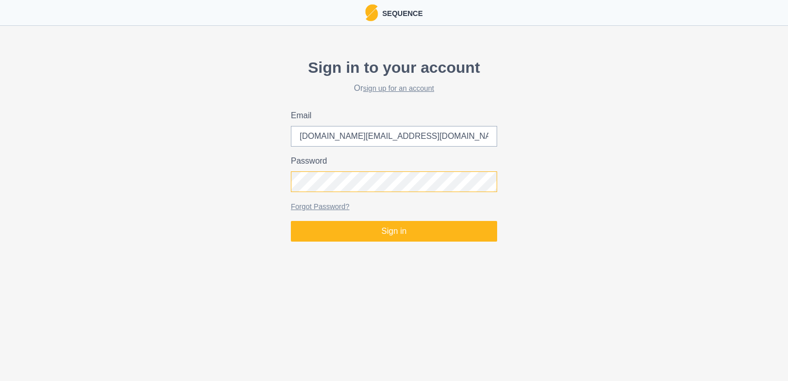
click at [291, 221] on button "Sign in" at bounding box center [394, 231] width 206 height 21
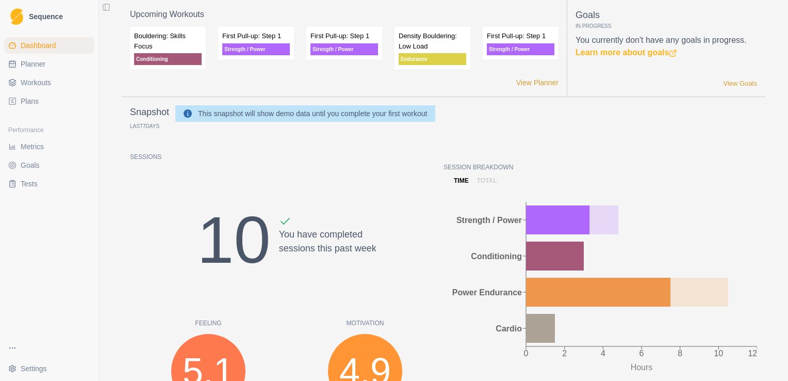
click at [31, 83] on span "Workouts" at bounding box center [36, 82] width 30 height 10
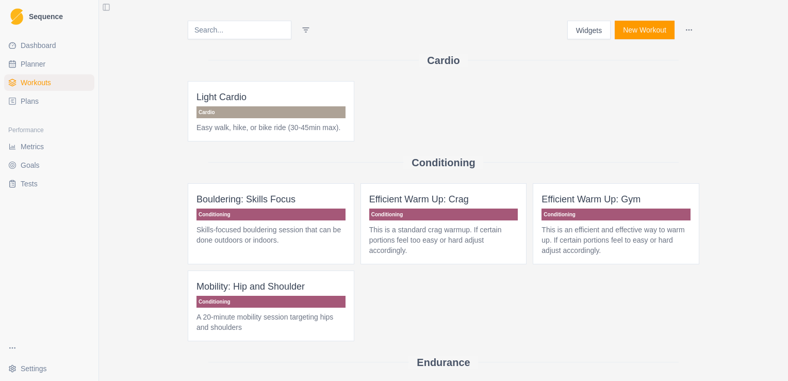
click at [34, 69] on link "Planner" at bounding box center [49, 64] width 90 height 17
select select "month"
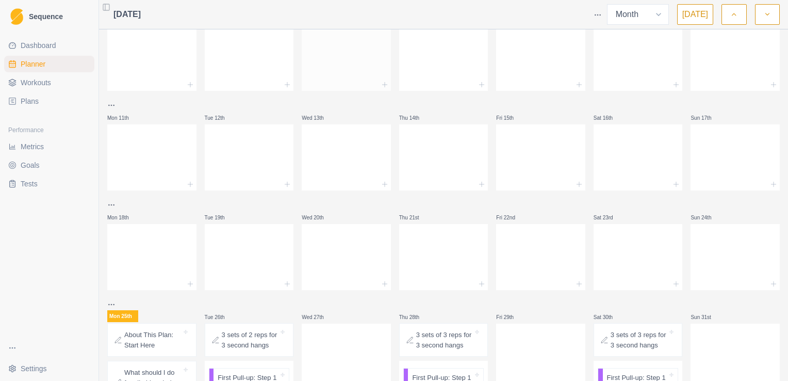
scroll to position [256, 0]
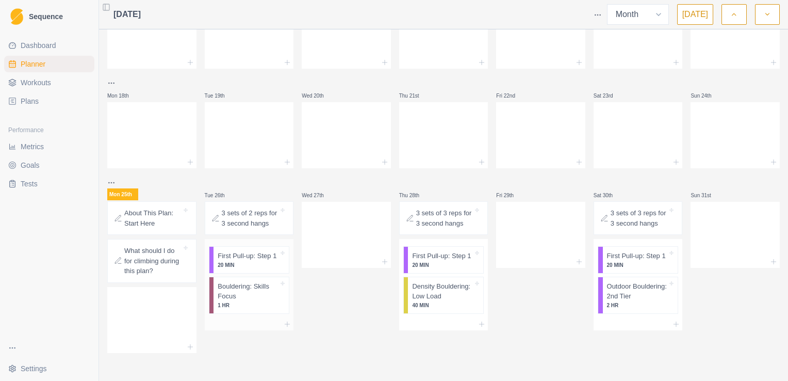
click at [250, 261] on p "20 MIN" at bounding box center [248, 265] width 61 height 8
click at [243, 227] on p "3 sets of 2 reps for 3 second hangs" at bounding box center [250, 218] width 57 height 20
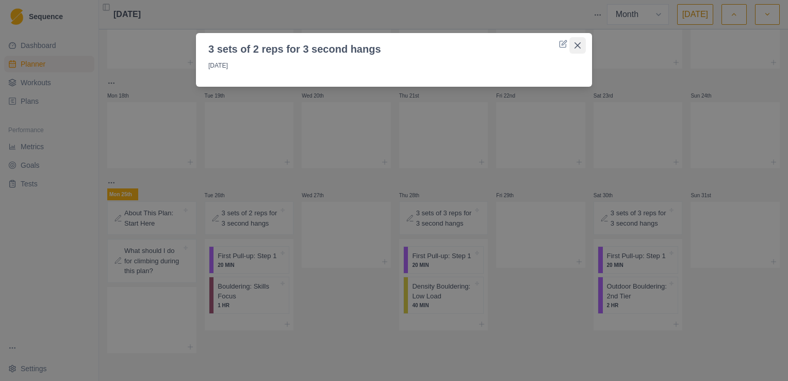
click at [576, 45] on icon "Close" at bounding box center [577, 45] width 6 height 6
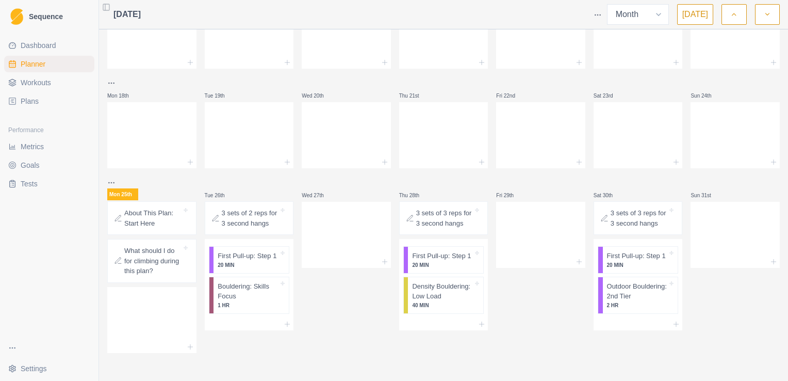
click at [242, 223] on p "3 sets of 2 reps for 3 second hangs" at bounding box center [250, 218] width 57 height 20
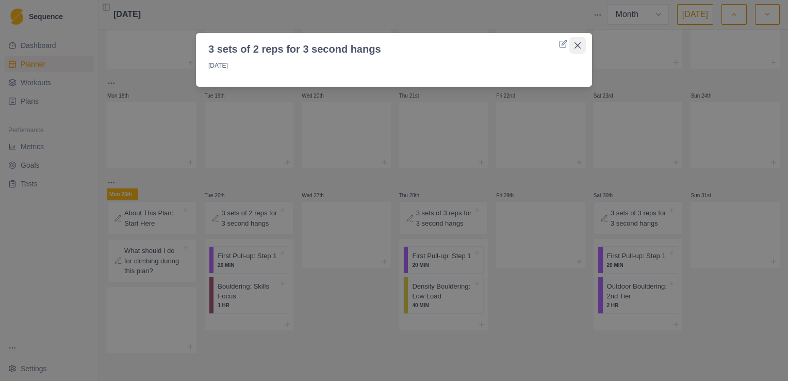
click at [578, 42] on button "Close" at bounding box center [577, 45] width 17 height 17
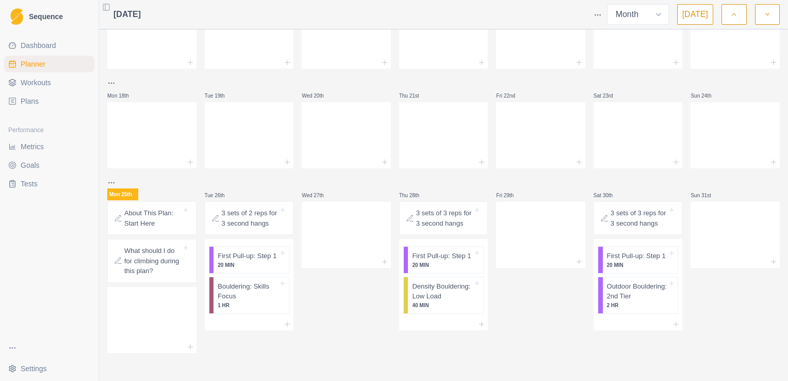
click at [160, 265] on p "What should I do for climbing during this plan?" at bounding box center [152, 260] width 57 height 30
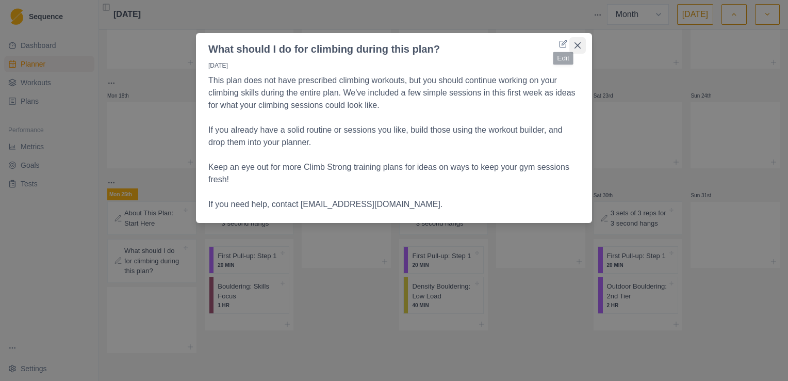
click at [580, 42] on button "Close" at bounding box center [577, 45] width 17 height 17
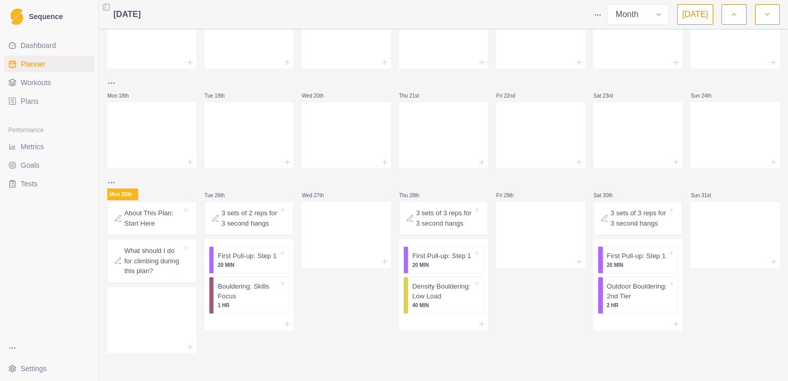
click at [169, 221] on p "About This Plan: Start Here" at bounding box center [152, 218] width 57 height 20
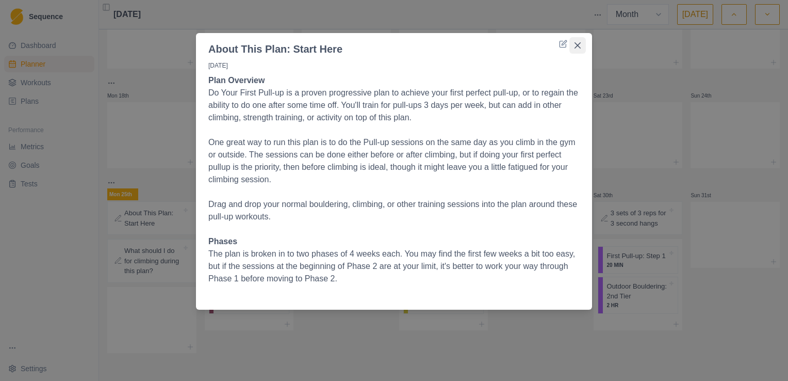
click at [578, 43] on icon "Close" at bounding box center [577, 45] width 6 height 6
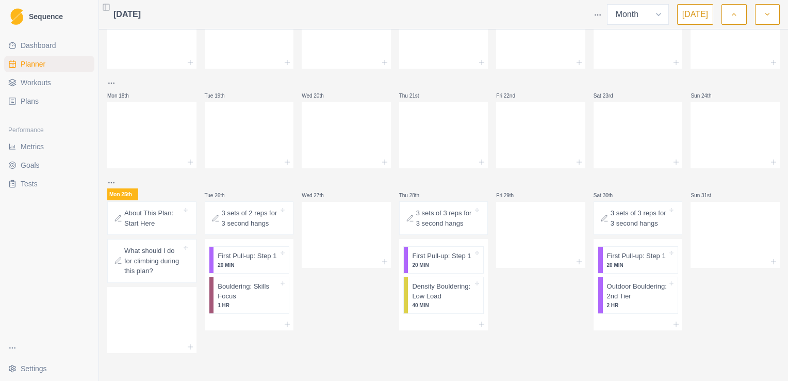
click at [239, 251] on p "First Pull-up: Step 1" at bounding box center [247, 256] width 59 height 10
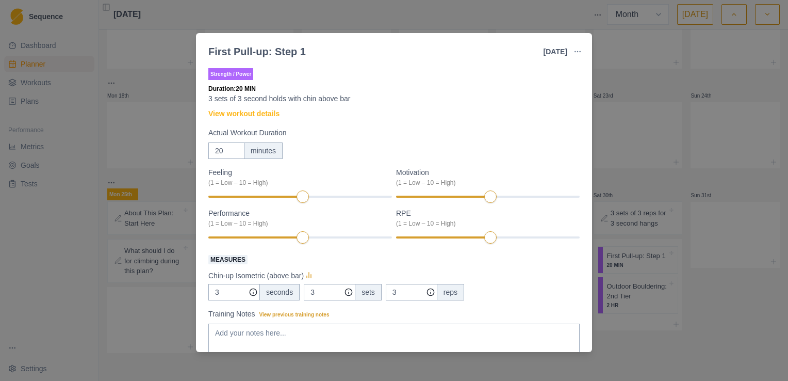
scroll to position [79, 0]
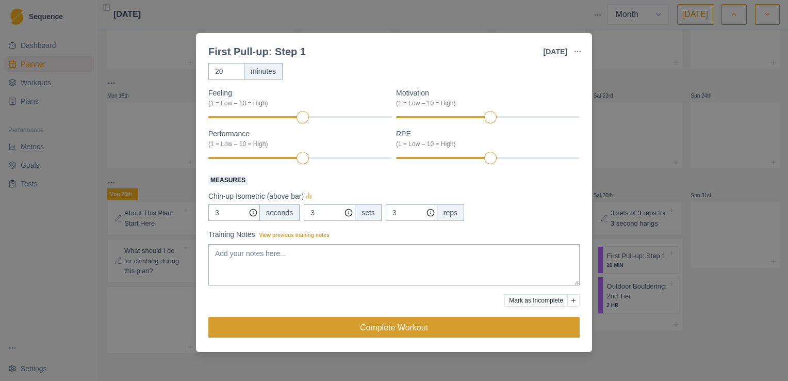
click at [309, 329] on button "Complete Workout" at bounding box center [393, 327] width 371 height 21
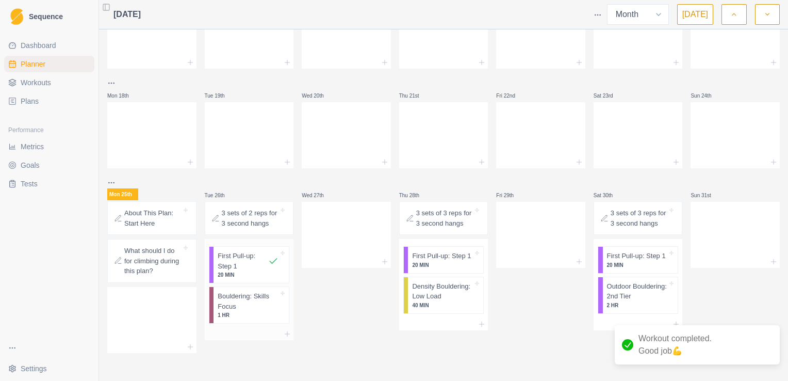
click at [268, 263] on icon at bounding box center [273, 261] width 10 height 10
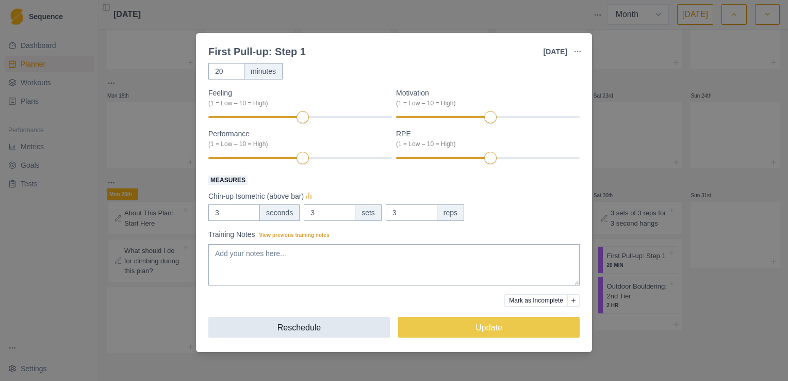
click at [343, 328] on button "Reschedule" at bounding box center [299, 327] width 182 height 21
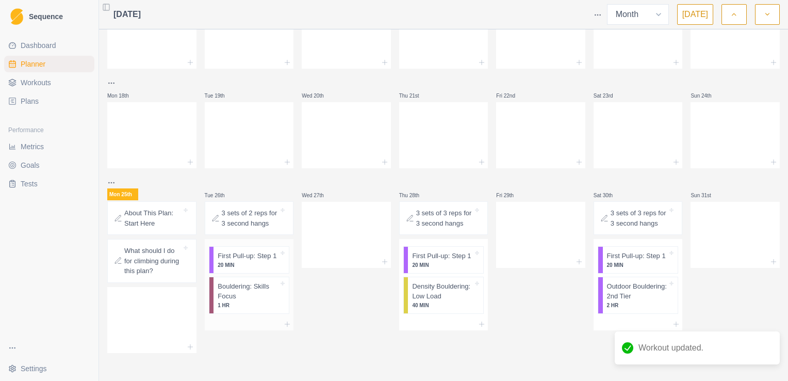
click at [244, 266] on p "20 MIN" at bounding box center [248, 265] width 61 height 8
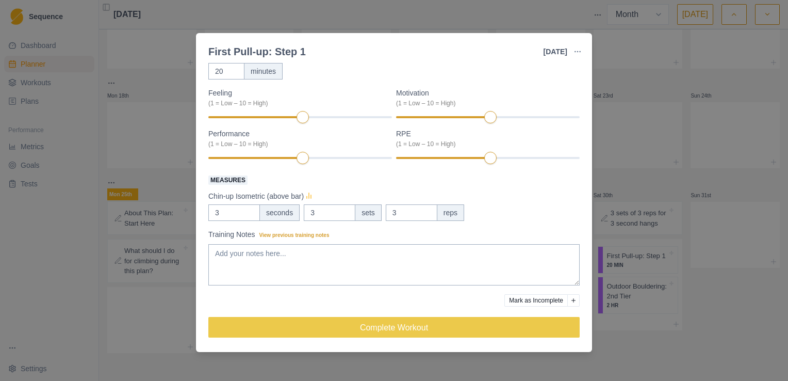
click at [307, 195] on icon at bounding box center [309, 196] width 10 height 10
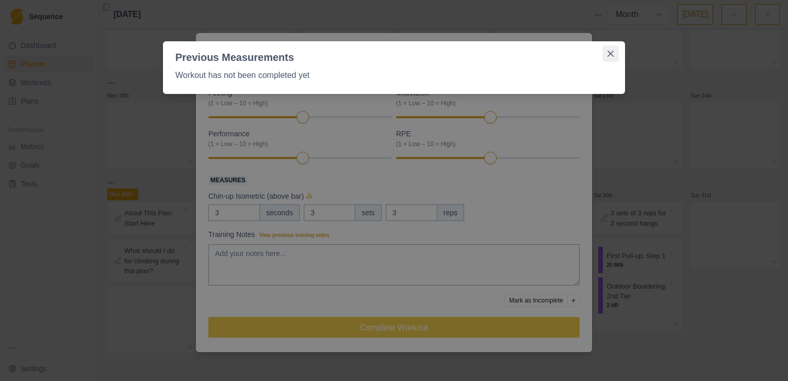
click at [615, 48] on button "Close" at bounding box center [610, 53] width 17 height 17
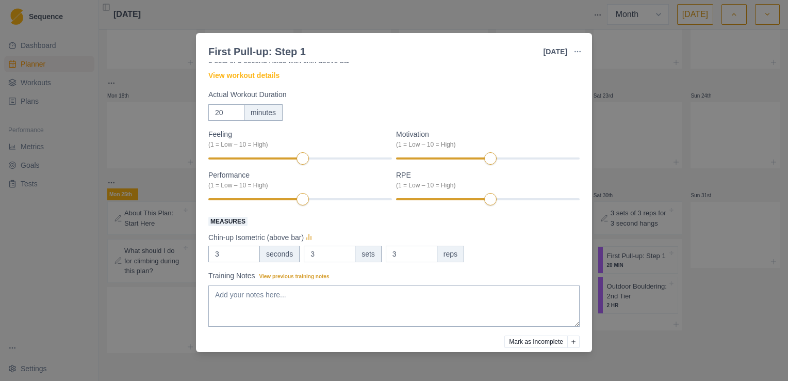
scroll to position [0, 0]
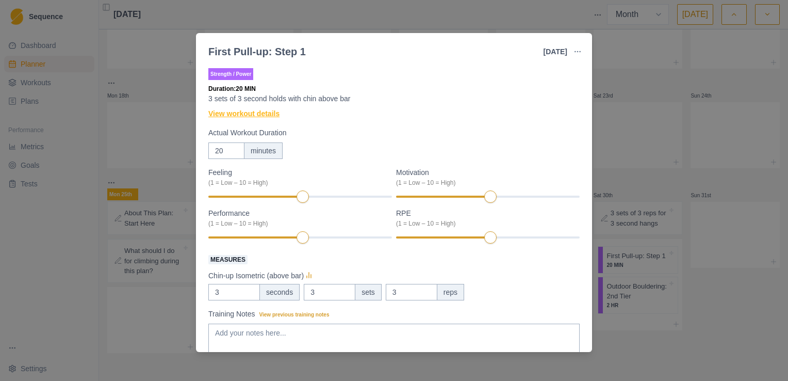
click at [252, 117] on link "View workout details" at bounding box center [243, 113] width 71 height 11
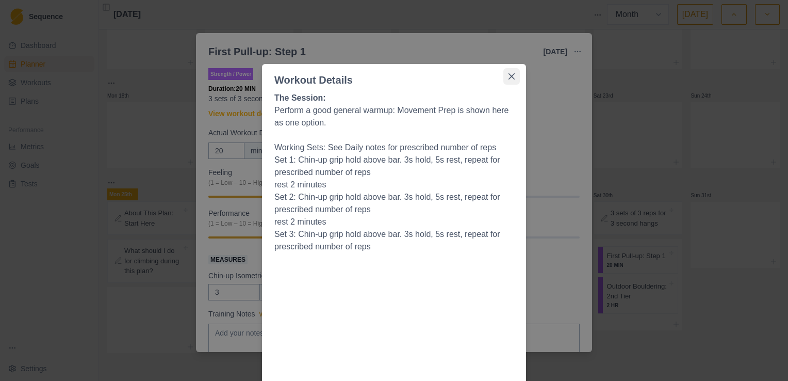
click at [508, 75] on icon "Close" at bounding box center [511, 76] width 6 height 6
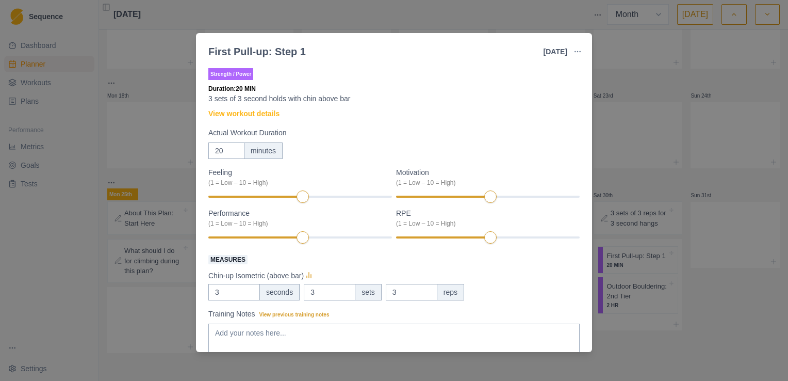
click at [520, 11] on div "First Pull-up: Step 1 [DATE] Link To Goal View Workout Metrics Edit Original Wo…" at bounding box center [394, 190] width 788 height 381
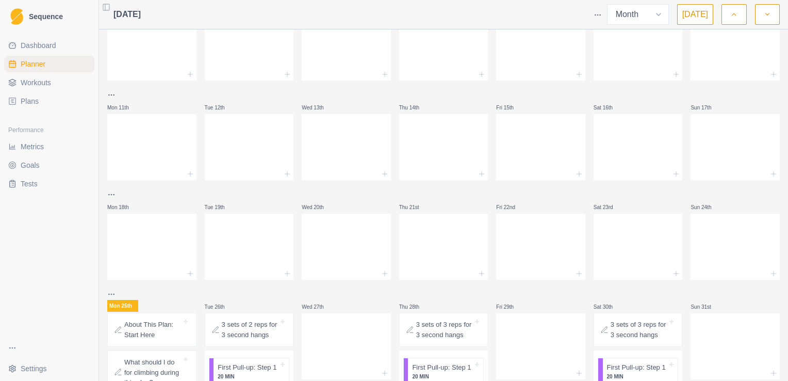
scroll to position [256, 0]
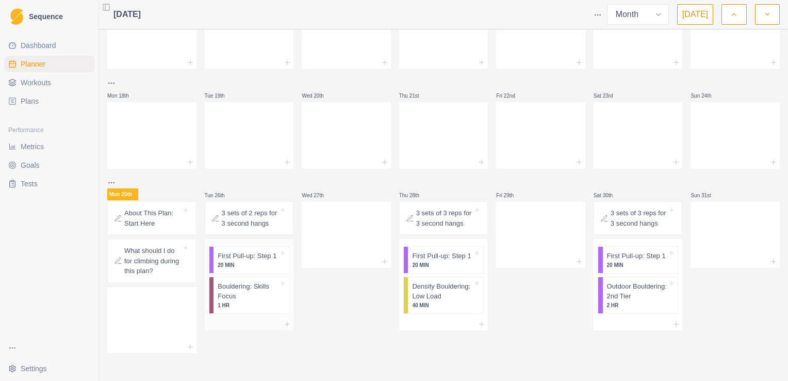
click at [262, 268] on div "First Pull-up: Step 1 20 MIN" at bounding box center [250, 259] width 75 height 26
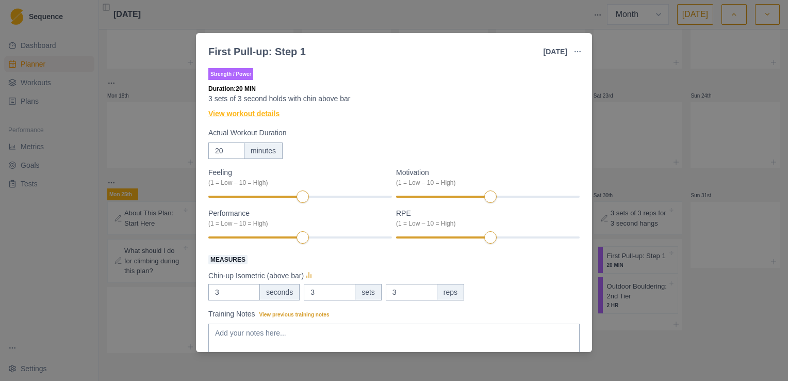
click at [277, 115] on link "View workout details" at bounding box center [243, 113] width 71 height 11
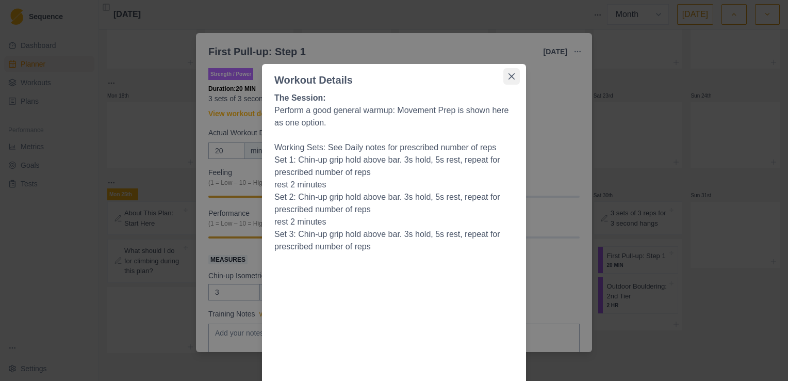
click at [508, 78] on icon "Close" at bounding box center [511, 76] width 6 height 6
